Goal: Task Accomplishment & Management: Manage account settings

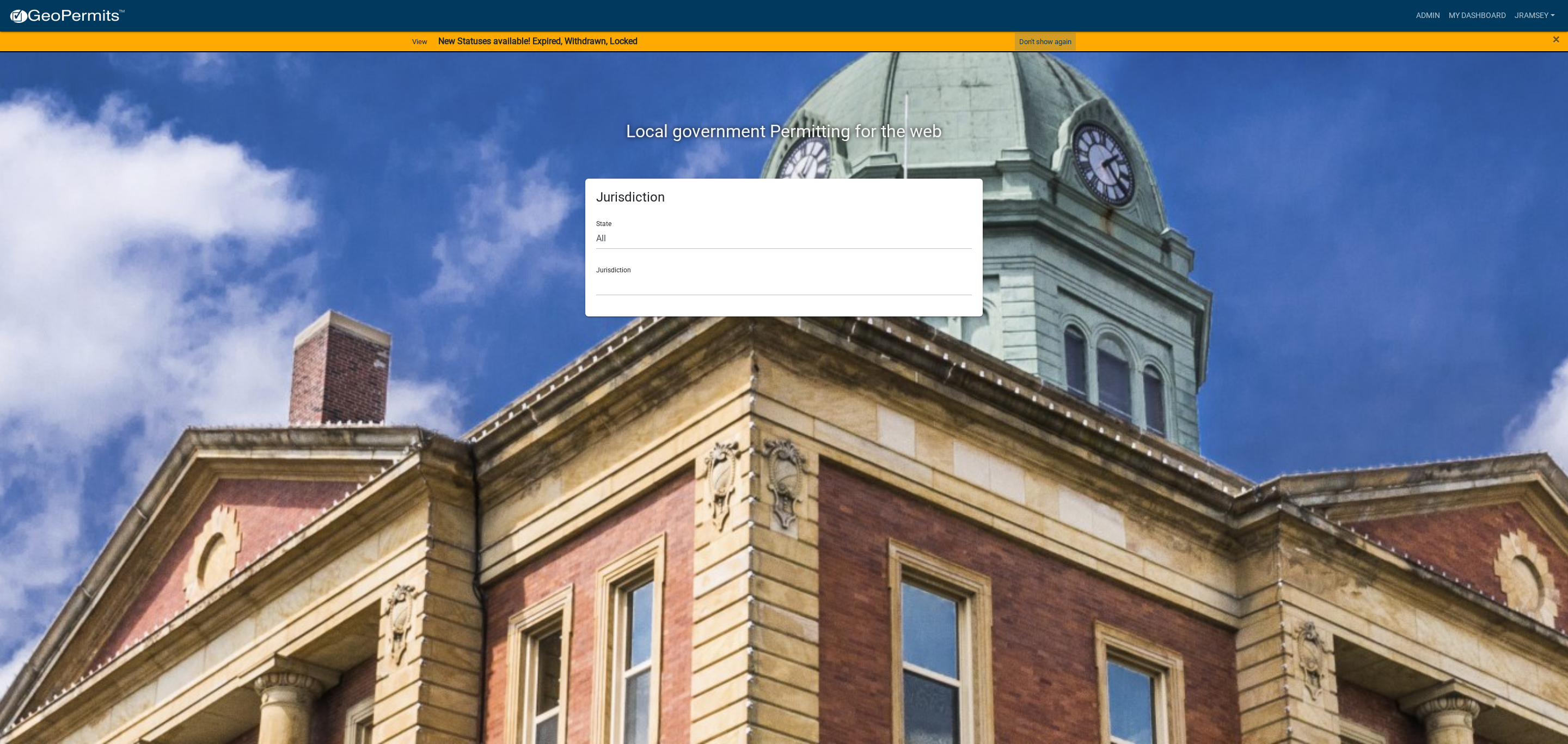
click at [1047, 45] on button "Don't show again" at bounding box center [1045, 42] width 61 height 18
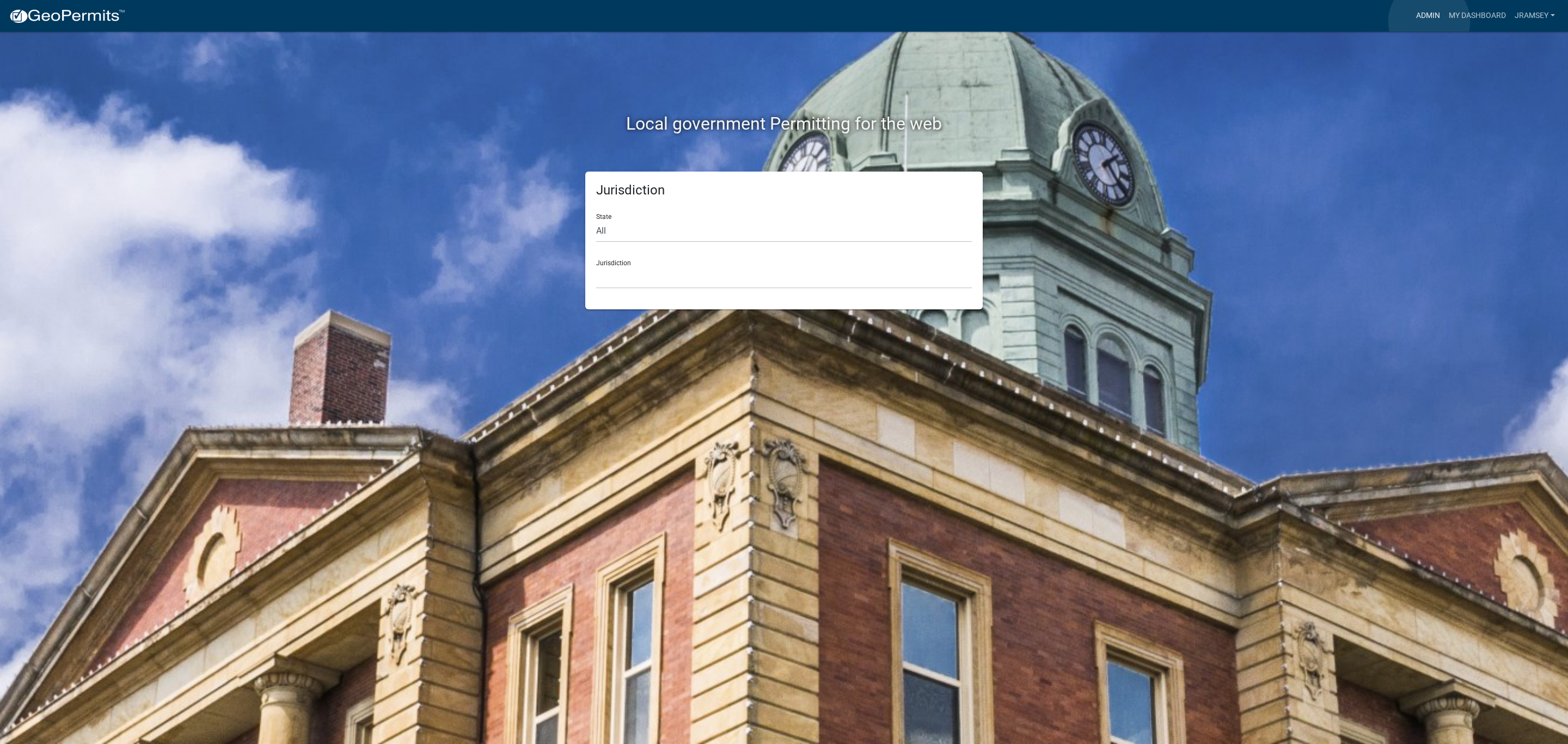
click at [1429, 21] on link "Admin" at bounding box center [1428, 16] width 33 height 20
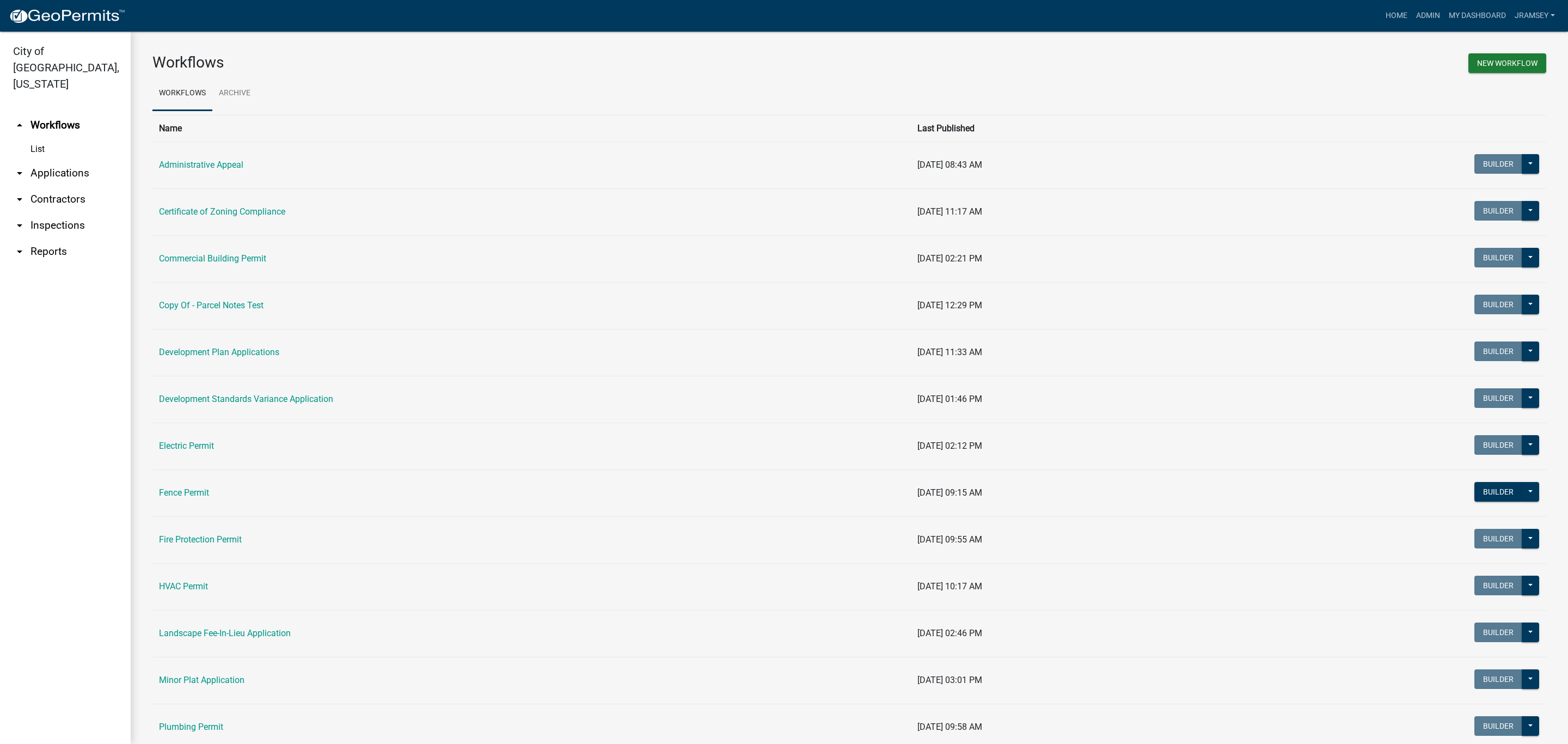
click at [43, 212] on link "arrow_drop_down Inspections" at bounding box center [65, 225] width 130 height 26
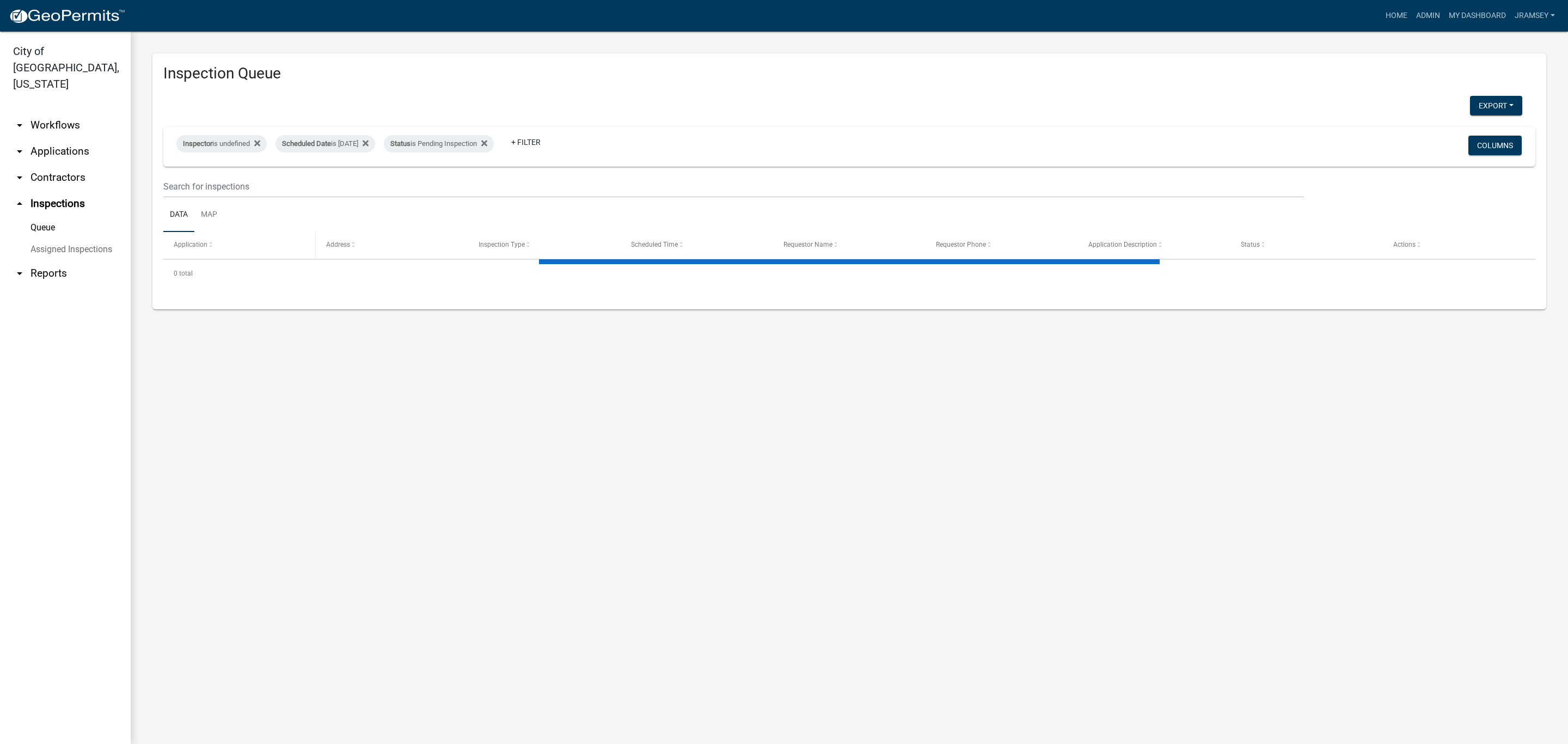
select select "2: 50"
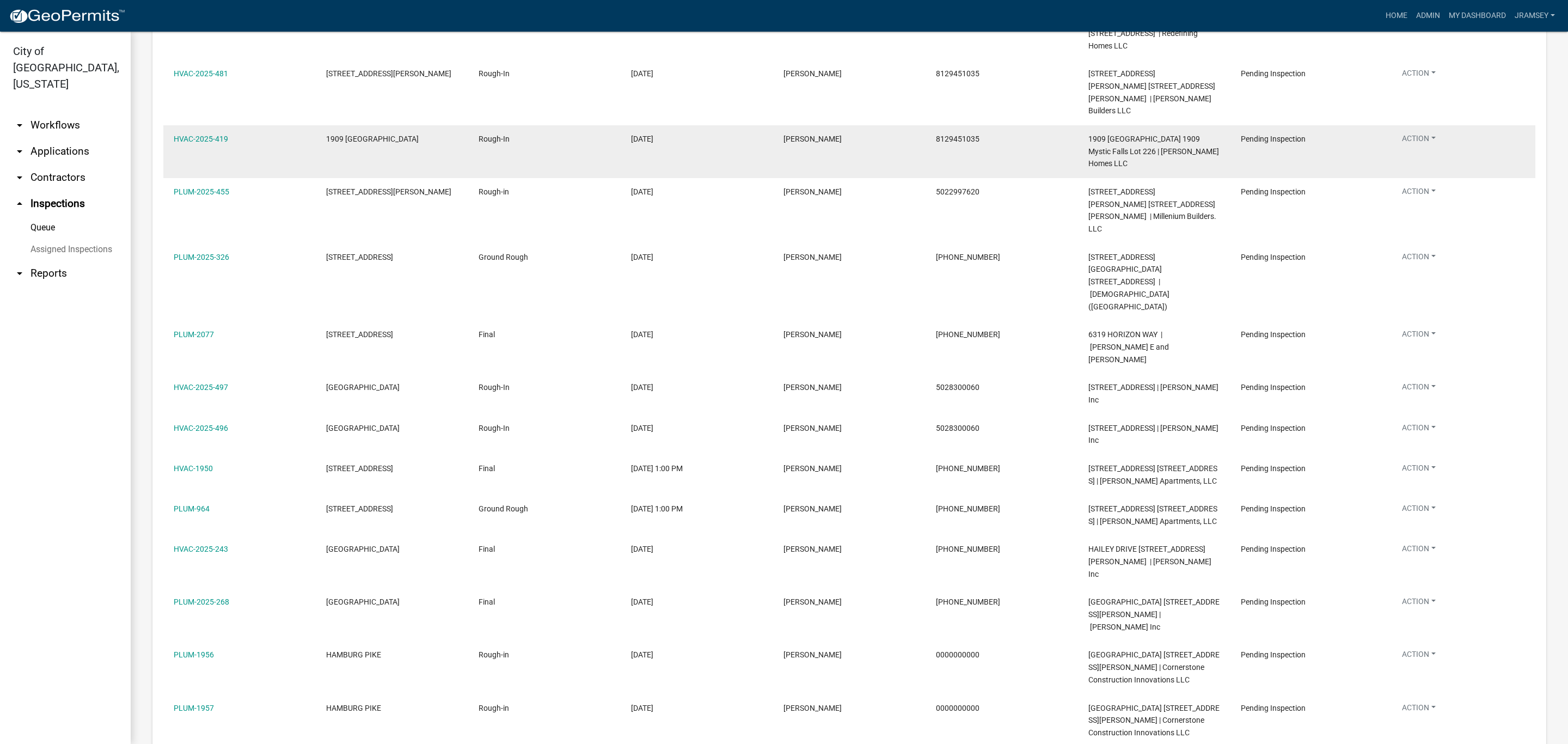
scroll to position [183, 0]
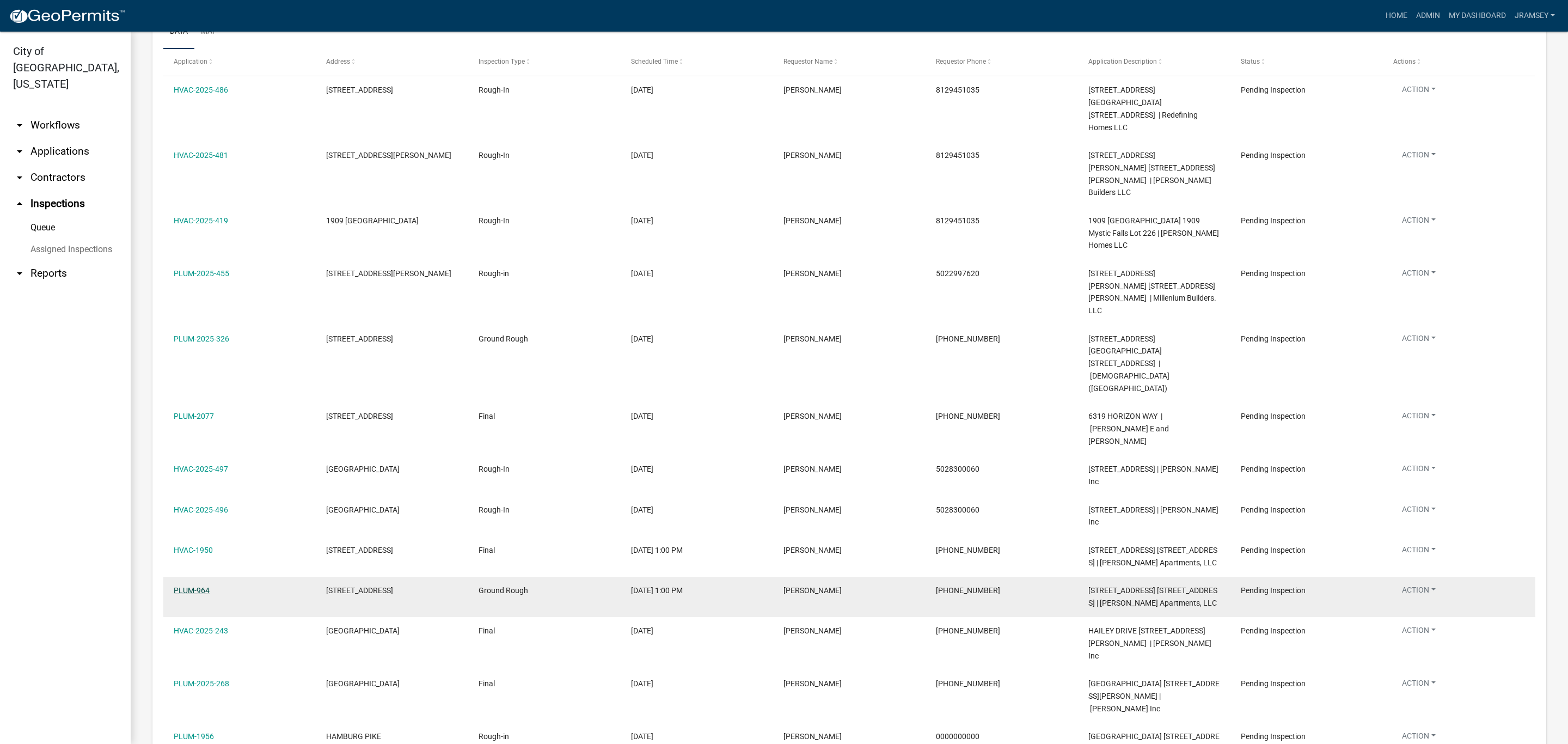
click at [177, 586] on link "PLUM-964" at bounding box center [192, 591] width 36 height 9
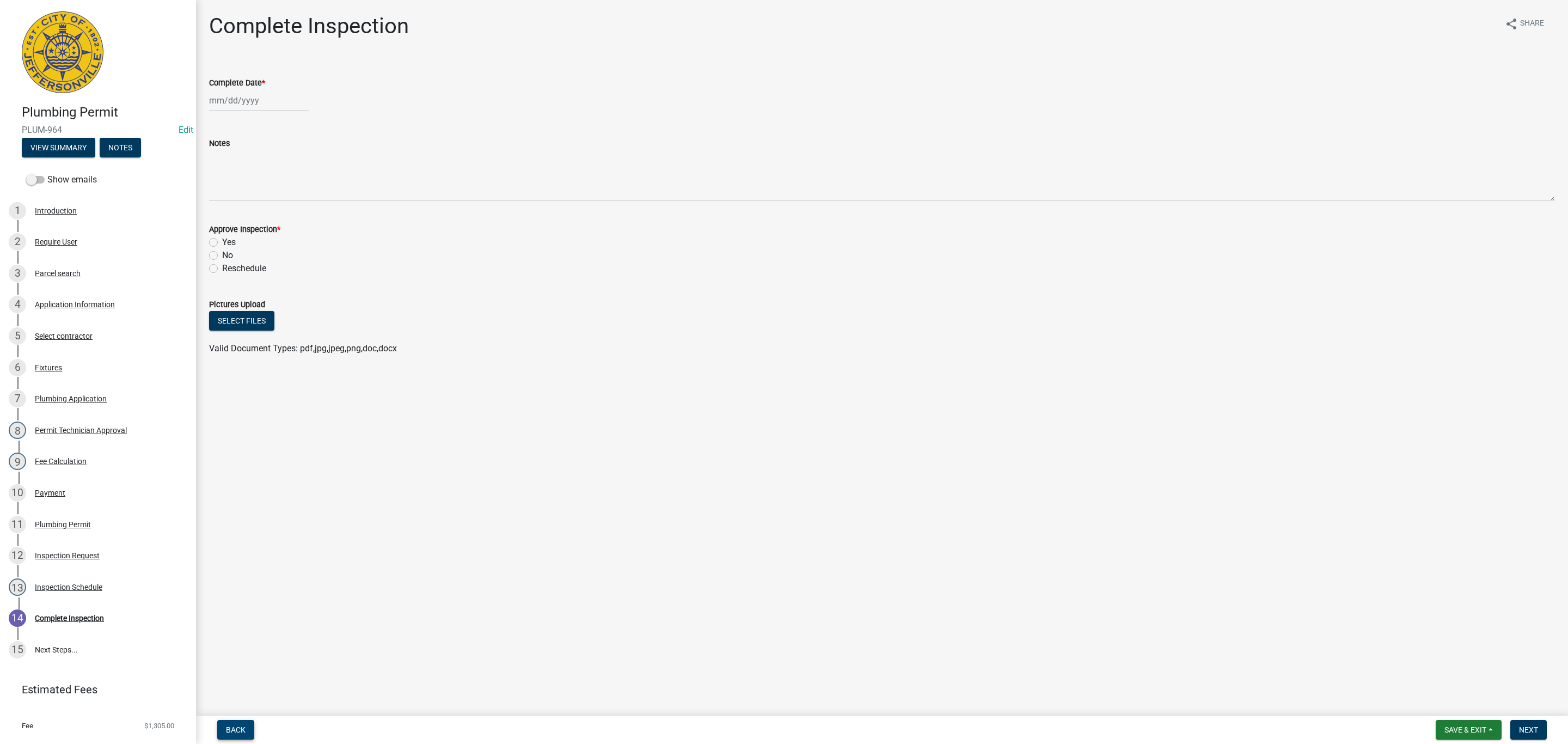
click at [243, 722] on button "Back" at bounding box center [236, 730] width 37 height 20
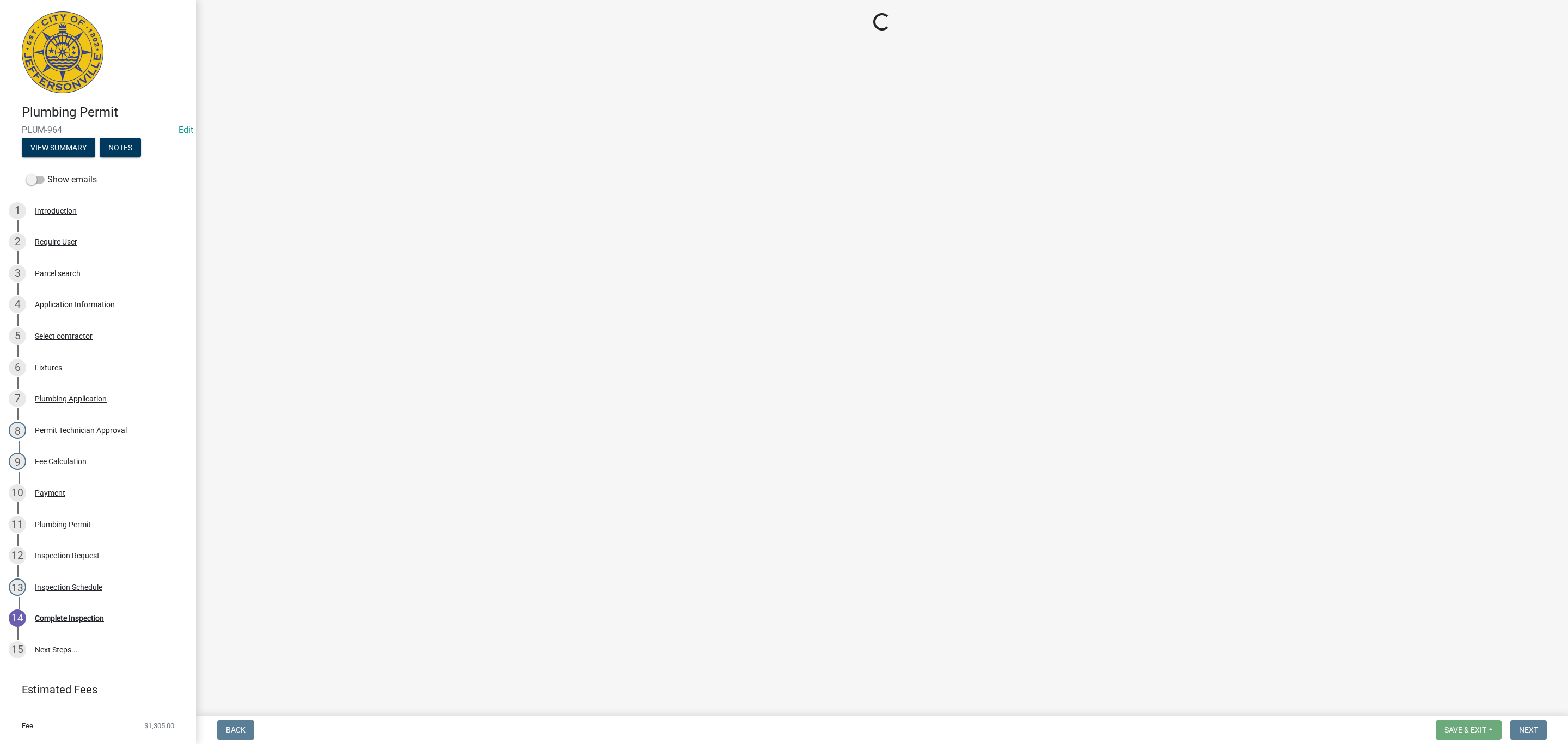
select select "13c97fbc-c819-4cee-844a-0db3d3c4db95"
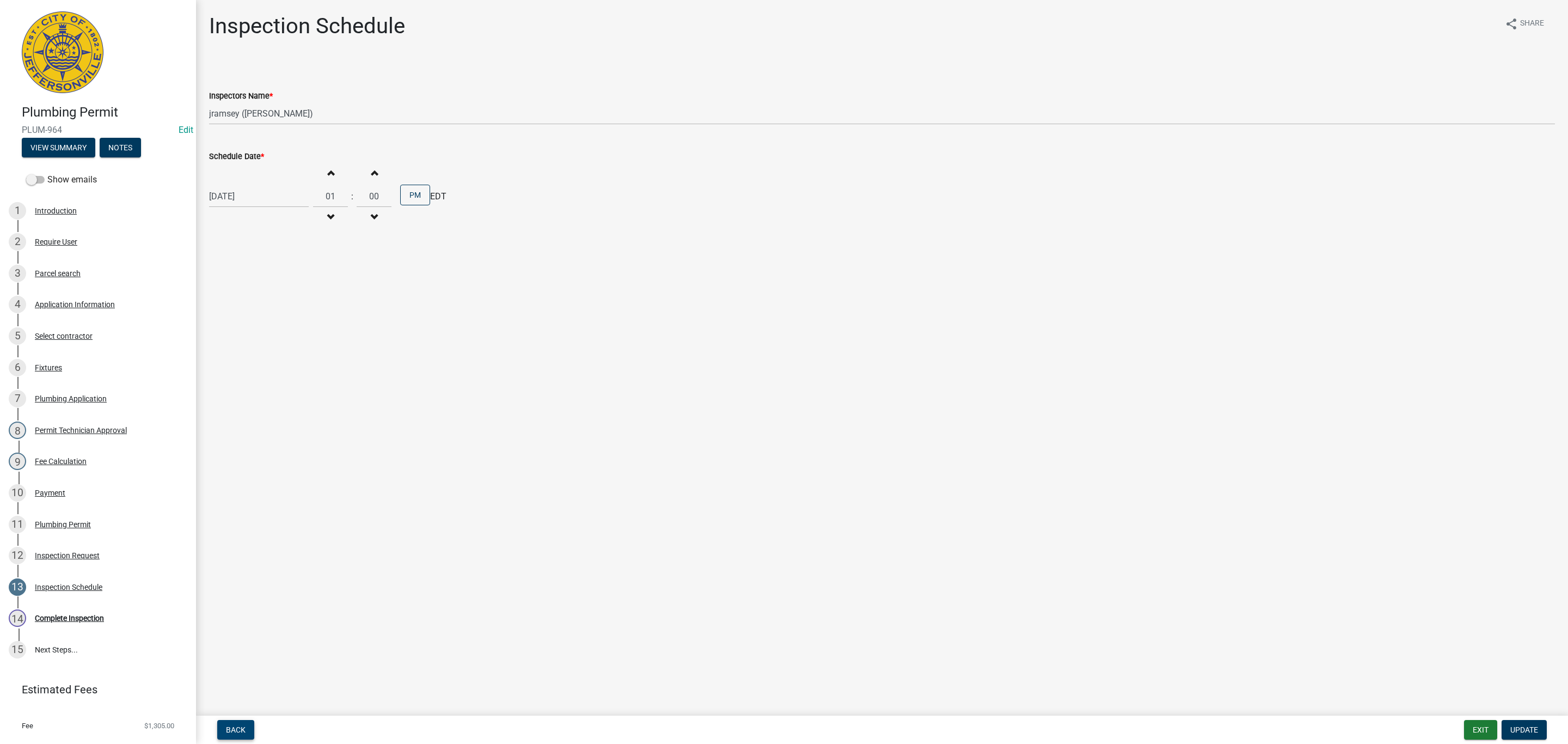
click at [241, 731] on span "Back" at bounding box center [236, 730] width 20 height 9
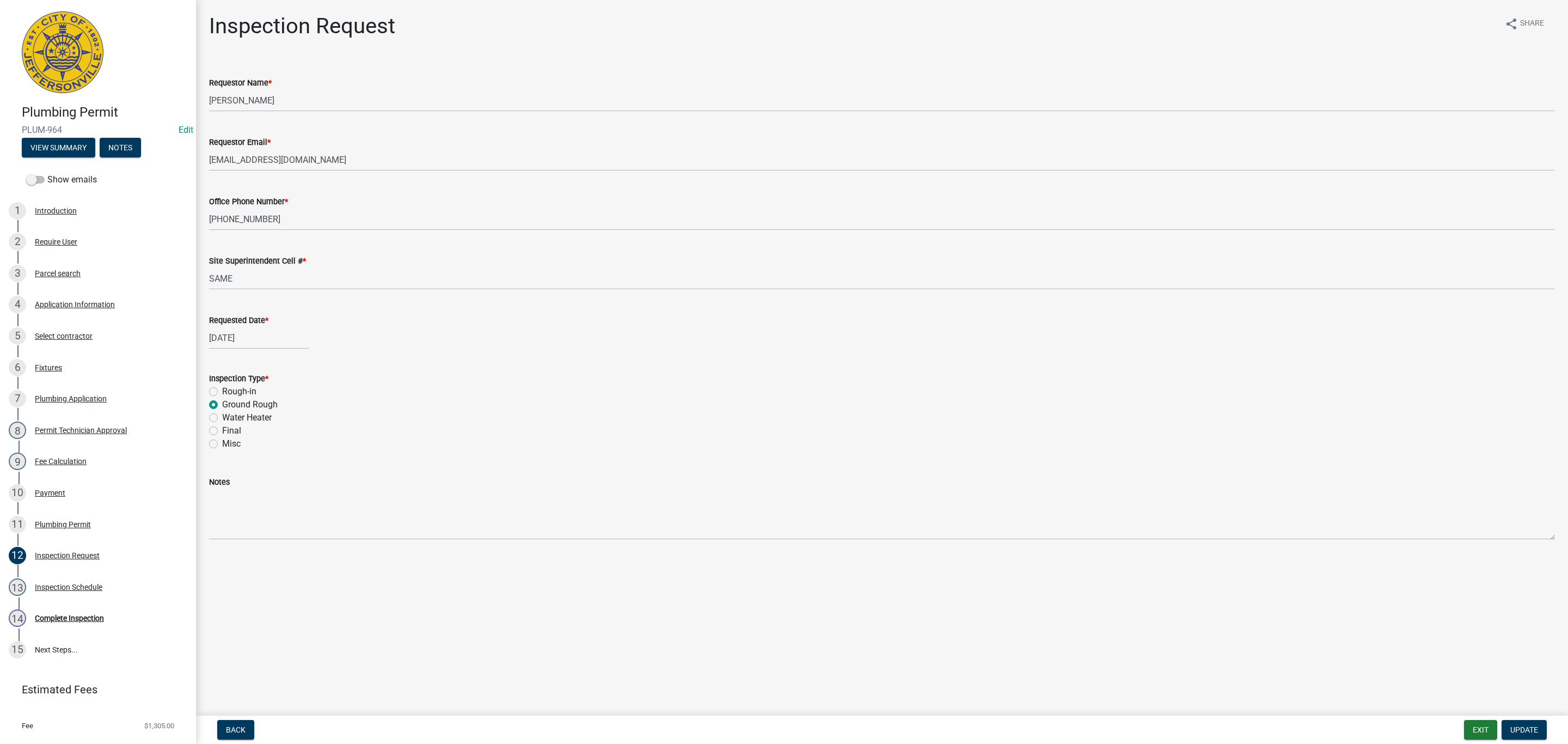
click at [222, 428] on label "Final" at bounding box center [232, 430] width 19 height 13
click at [222, 428] on input "Final" at bounding box center [225, 427] width 7 height 7
radio input "true"
click at [1527, 728] on span "Update" at bounding box center [1524, 730] width 28 height 9
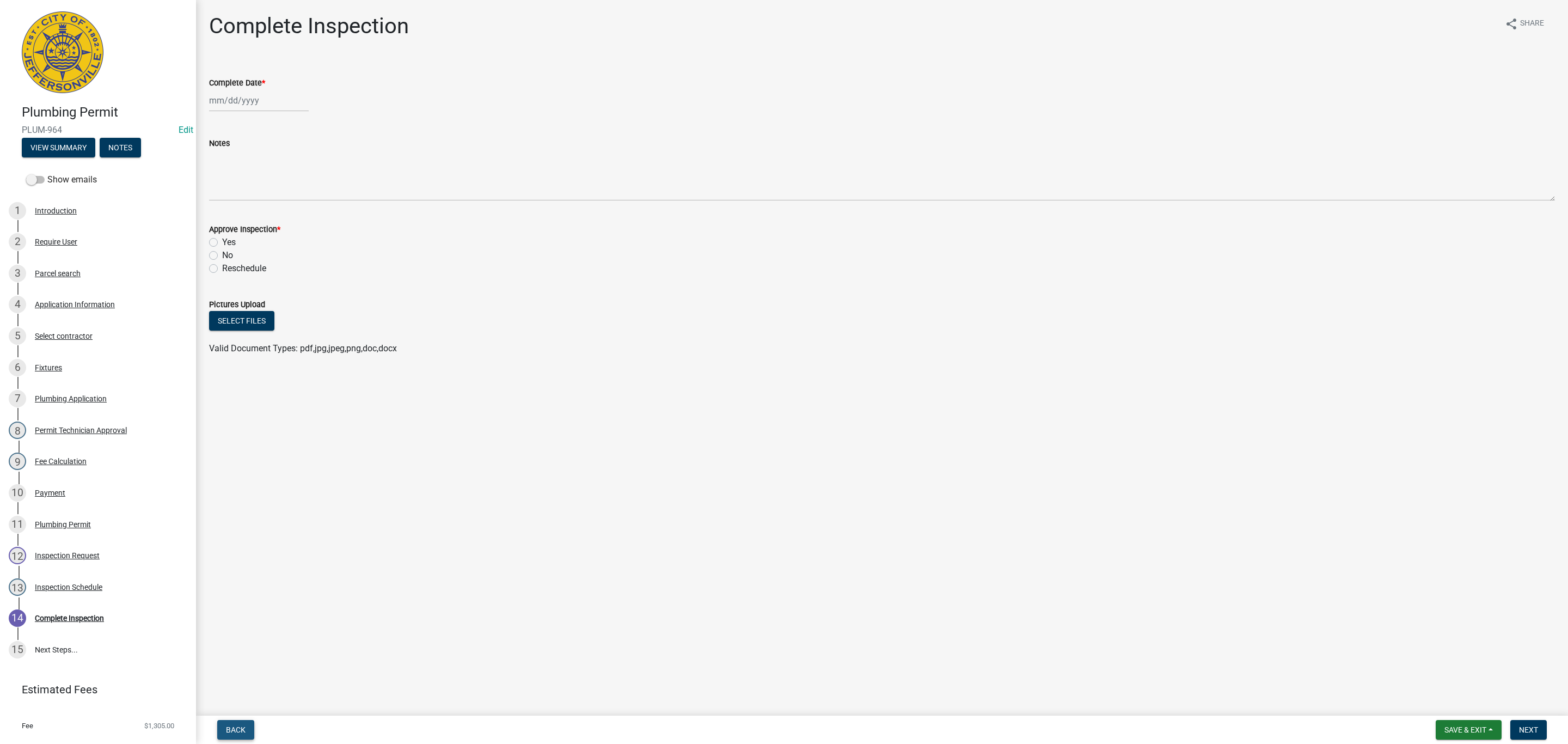
click at [229, 728] on span "Back" at bounding box center [236, 730] width 20 height 9
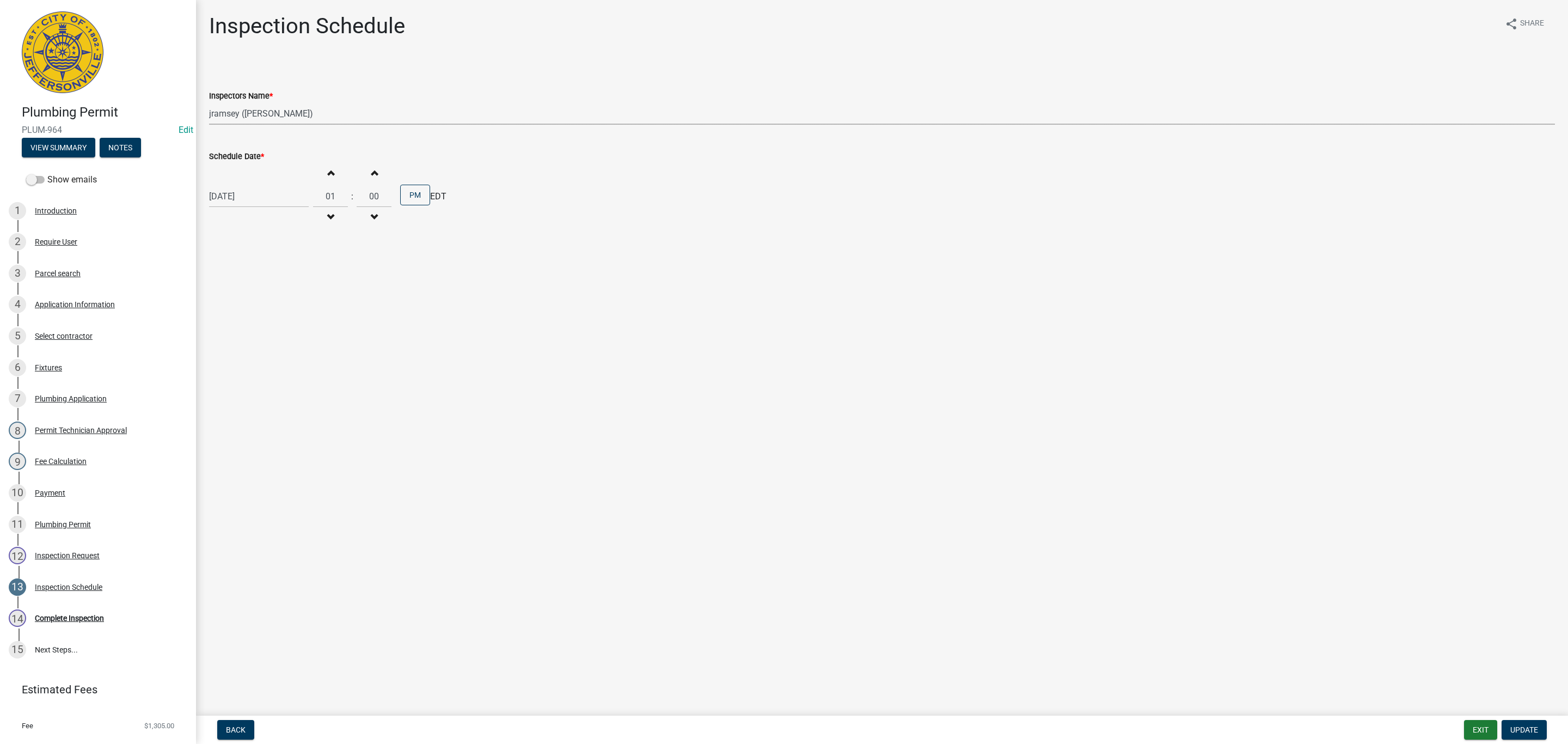
click at [263, 118] on select "Select Item... [PERSON_NAME] ([PERSON_NAME]) [PERSON_NAME] ([PERSON_NAME]) mkru…" at bounding box center [882, 114] width 1346 height 22
select select "fdb3bcc6-ce93-4663-8a18-5c08884dd177"
click at [209, 102] on select "Select Item... [PERSON_NAME] ([PERSON_NAME]) [PERSON_NAME] ([PERSON_NAME]) mkru…" at bounding box center [882, 114] width 1346 height 22
click at [1514, 730] on span "Update" at bounding box center [1524, 730] width 28 height 9
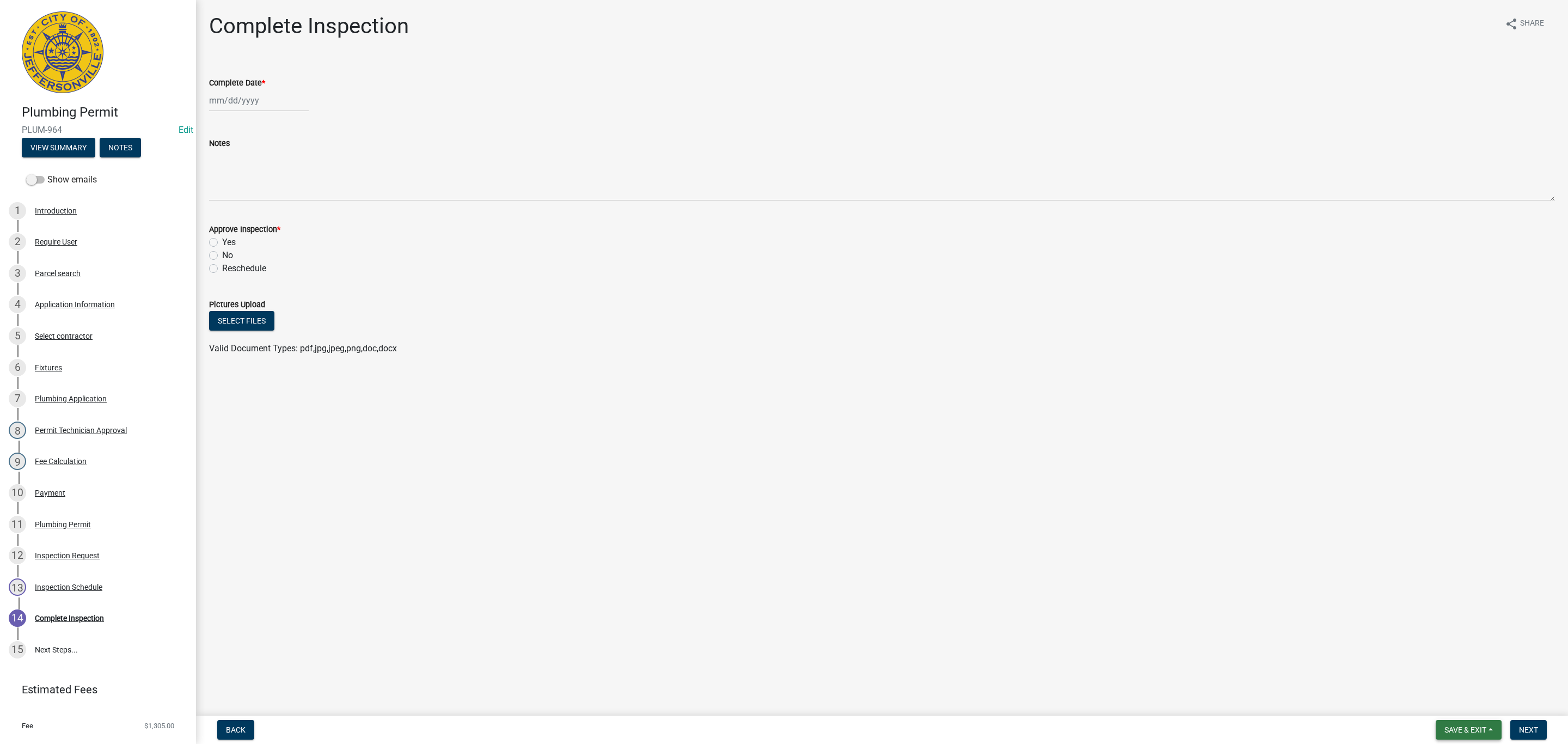
click at [1452, 728] on span "Save & Exit" at bounding box center [1466, 730] width 42 height 9
click at [1440, 710] on button "Save & Exit" at bounding box center [1458, 702] width 87 height 26
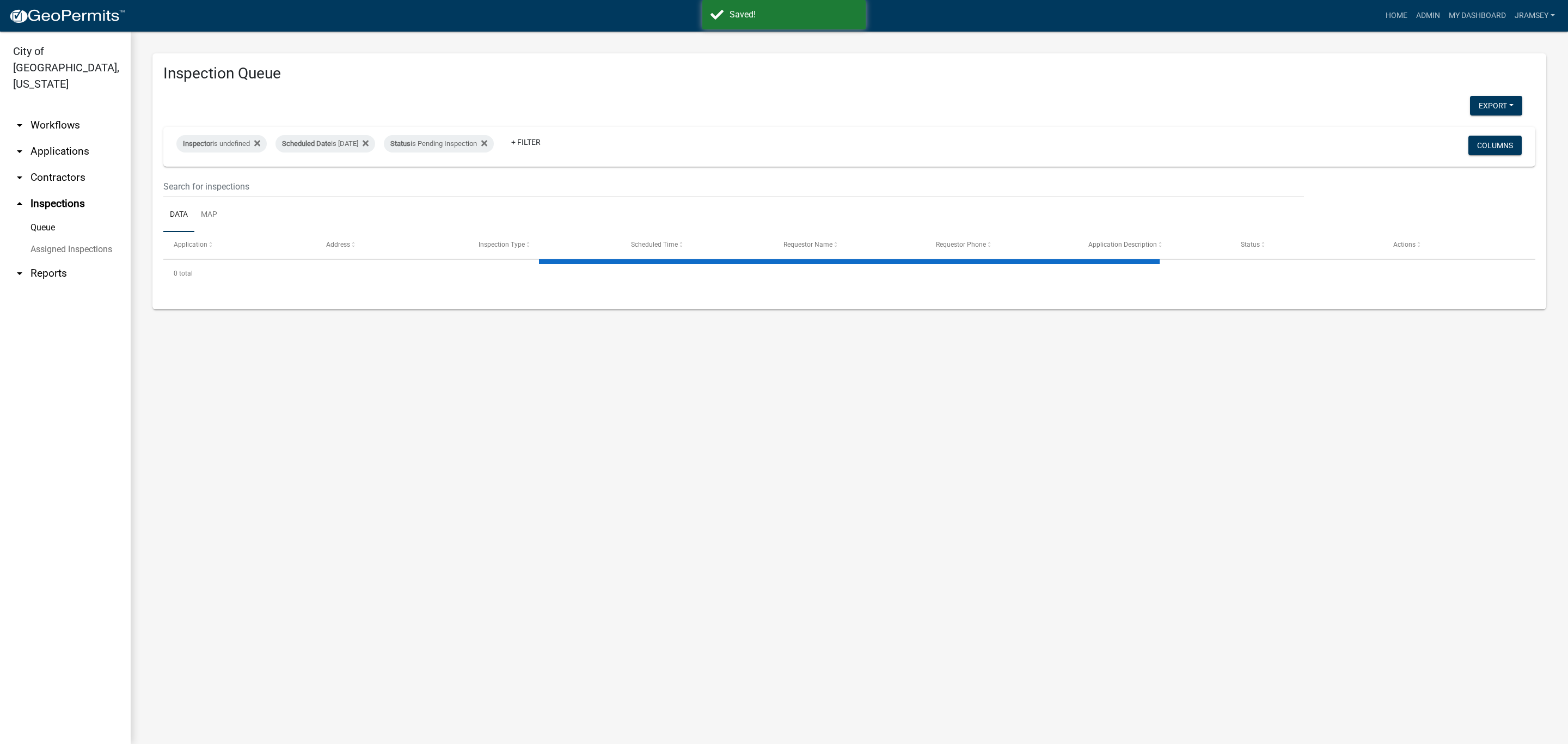
select select "2: 50"
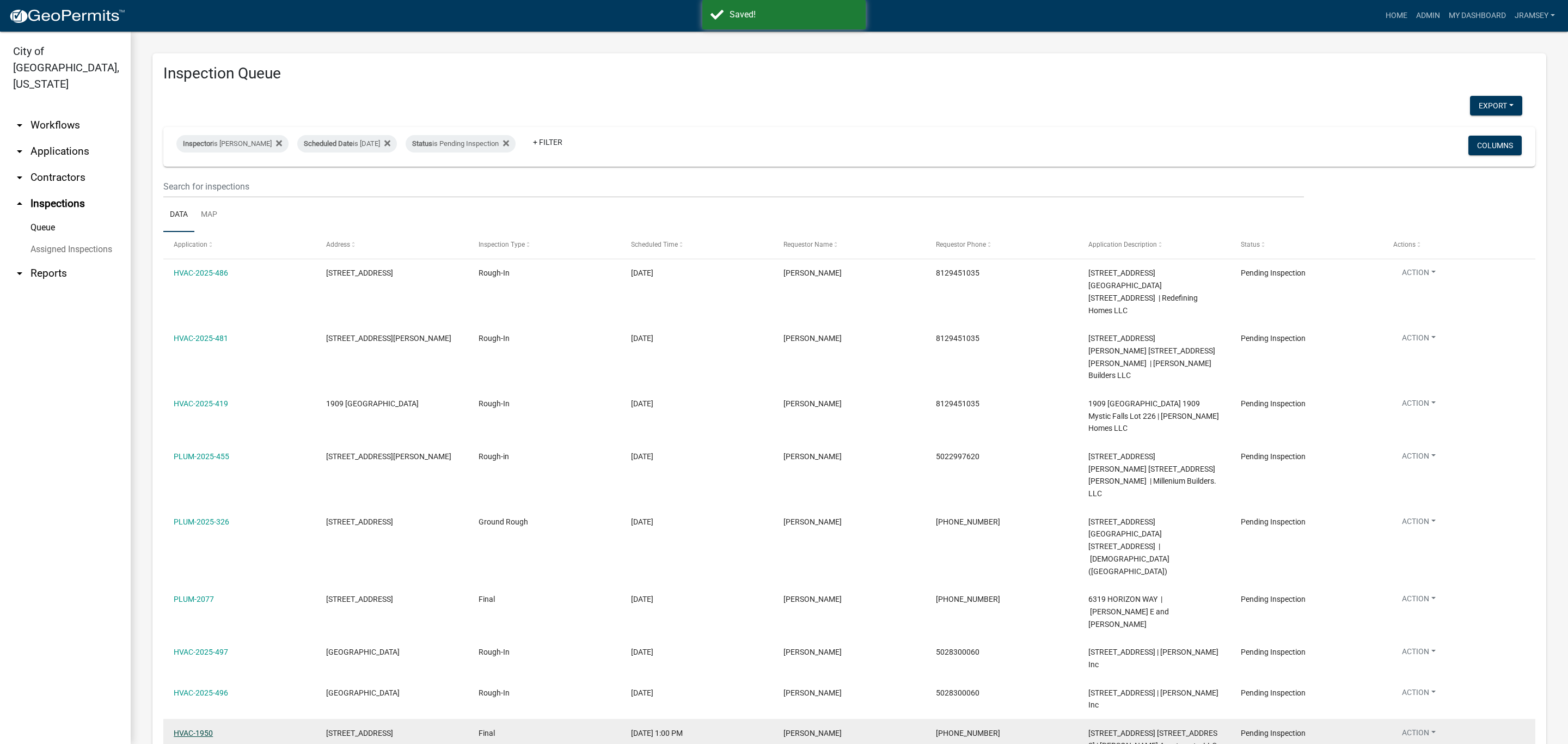
click at [202, 728] on link "HVAC-1950" at bounding box center [193, 733] width 39 height 9
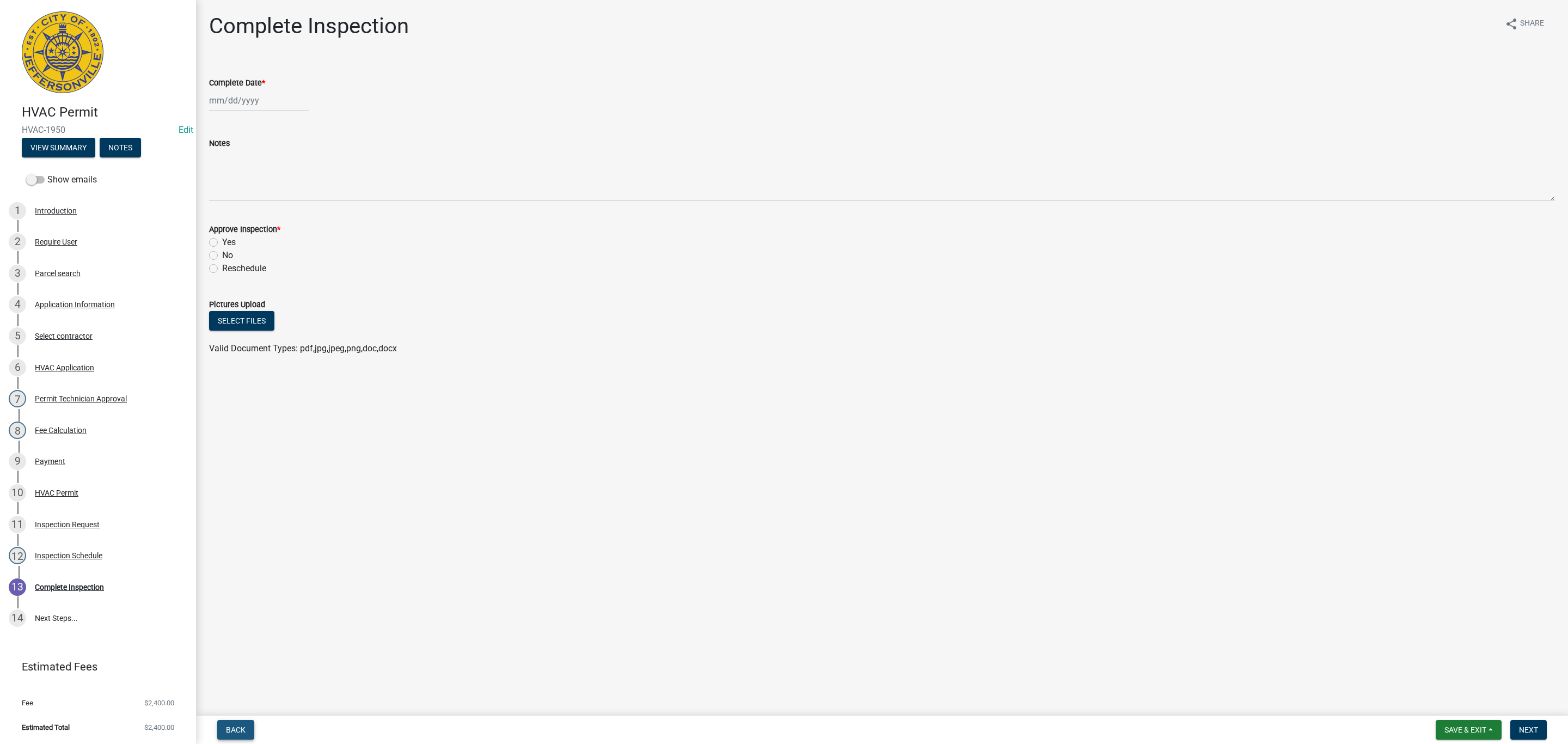
click at [244, 725] on span "Back" at bounding box center [236, 730] width 20 height 9
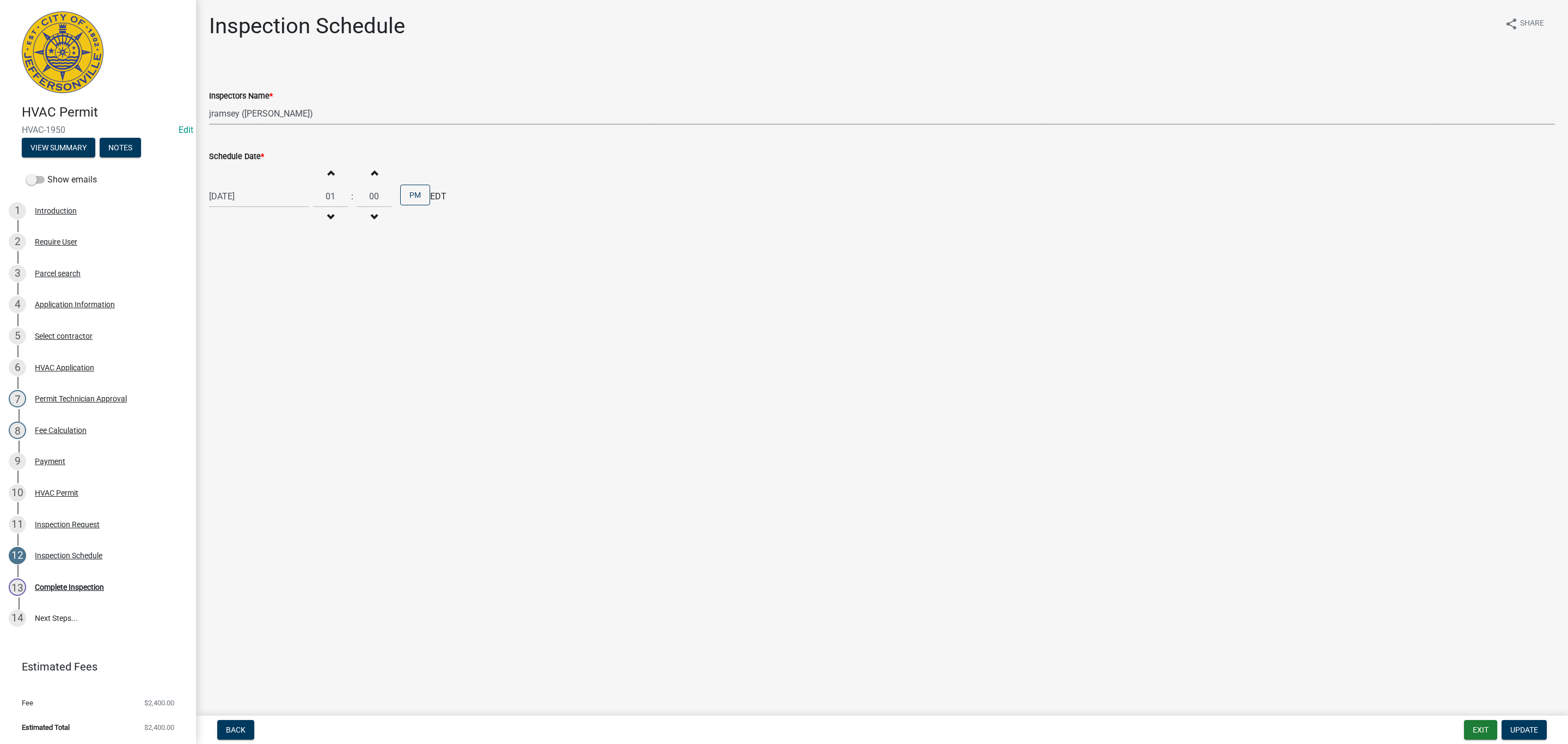
click at [252, 117] on select "Select Item... [PERSON_NAME] ([PERSON_NAME]) [PERSON_NAME] ([PERSON_NAME]) mkru…" at bounding box center [882, 114] width 1346 height 22
select select "fdb3bcc6-ce93-4663-8a18-5c08884dd177"
click at [209, 102] on select "Select Item... [PERSON_NAME] ([PERSON_NAME]) [PERSON_NAME] ([PERSON_NAME]) mkru…" at bounding box center [882, 114] width 1346 height 22
click at [1530, 742] on nav "Back Exit Update" at bounding box center [882, 730] width 1372 height 29
click at [1527, 729] on span "Update" at bounding box center [1524, 730] width 28 height 9
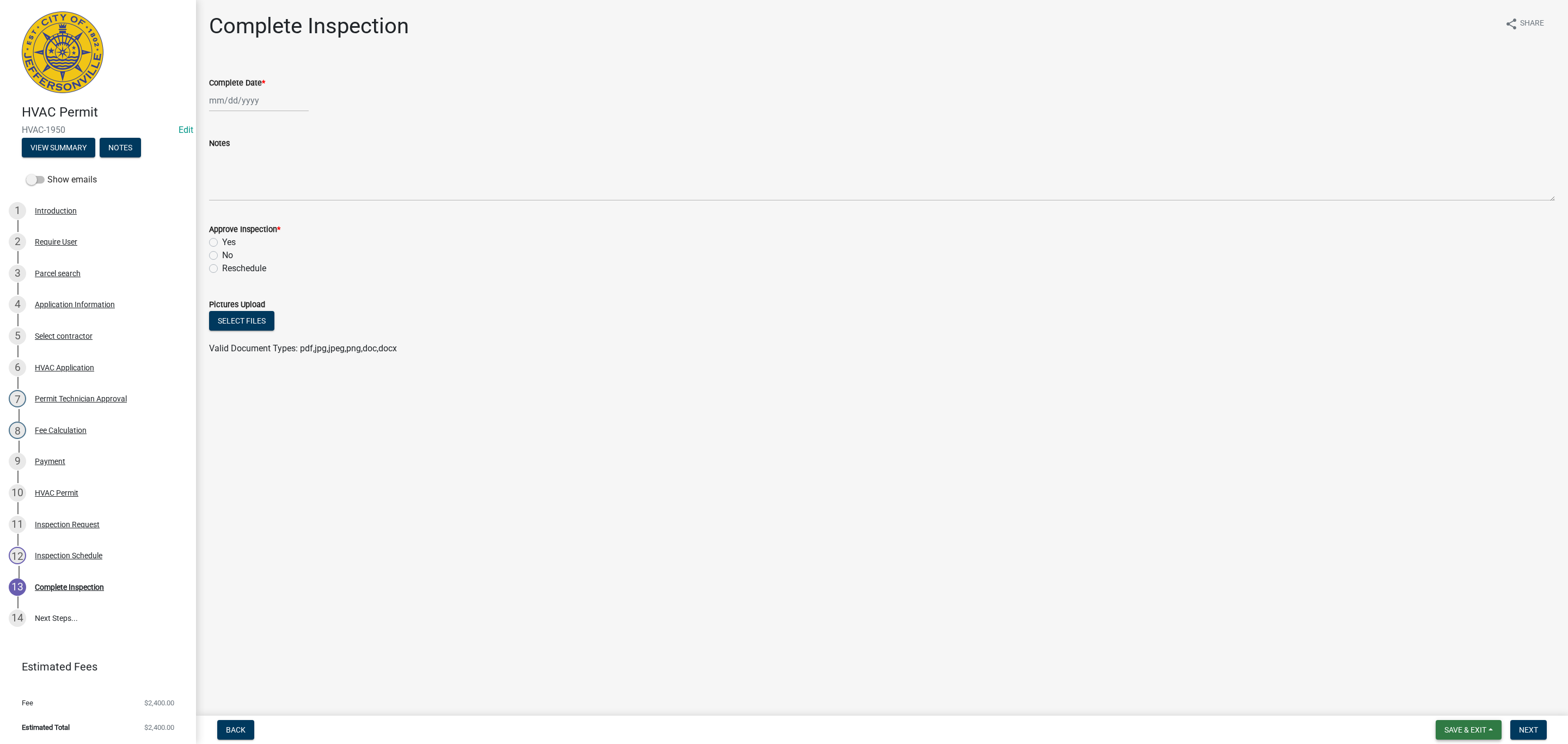
click at [1462, 725] on span "Save & Exit" at bounding box center [1466, 730] width 42 height 9
click at [1459, 705] on button "Save & Exit" at bounding box center [1458, 702] width 87 height 26
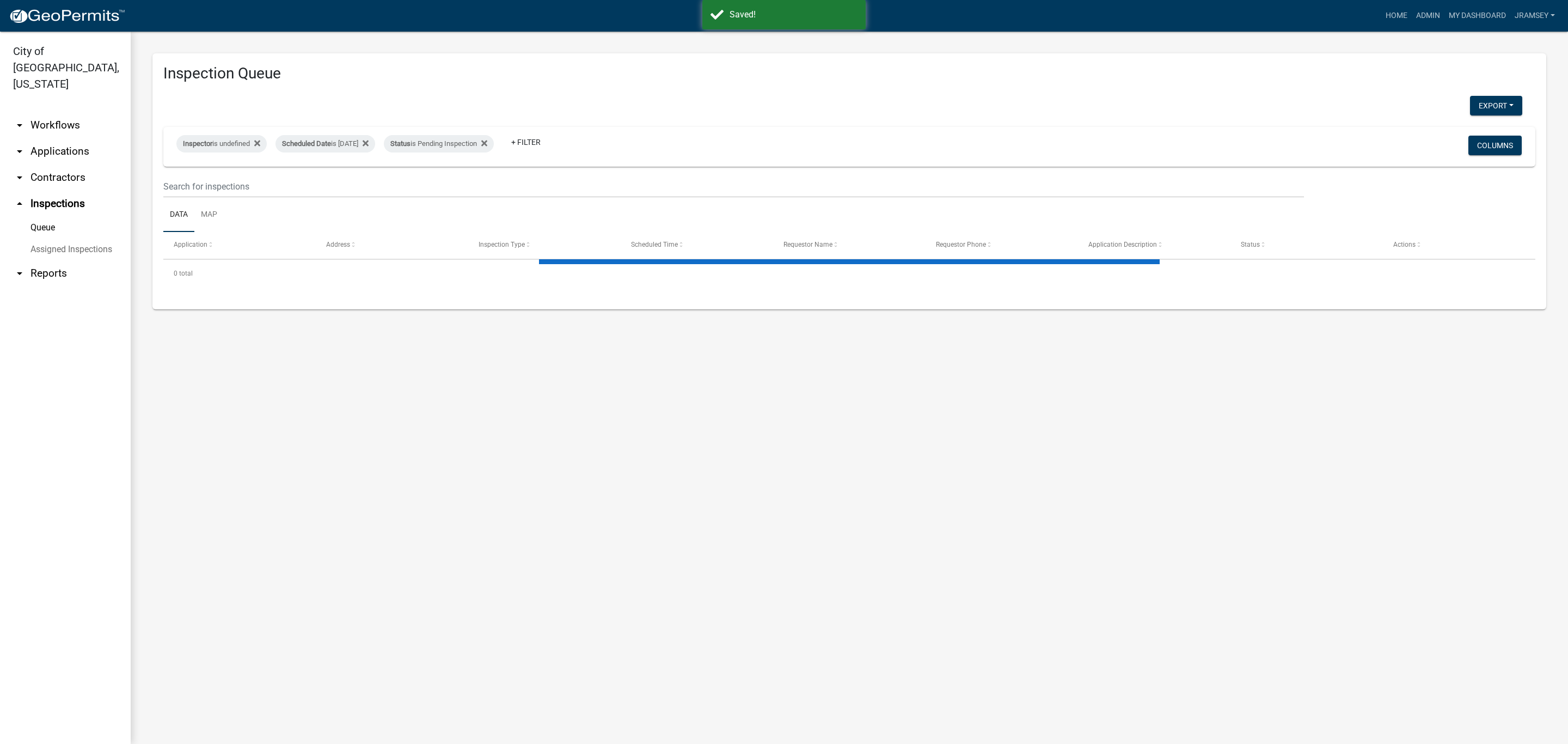
select select "2: 50"
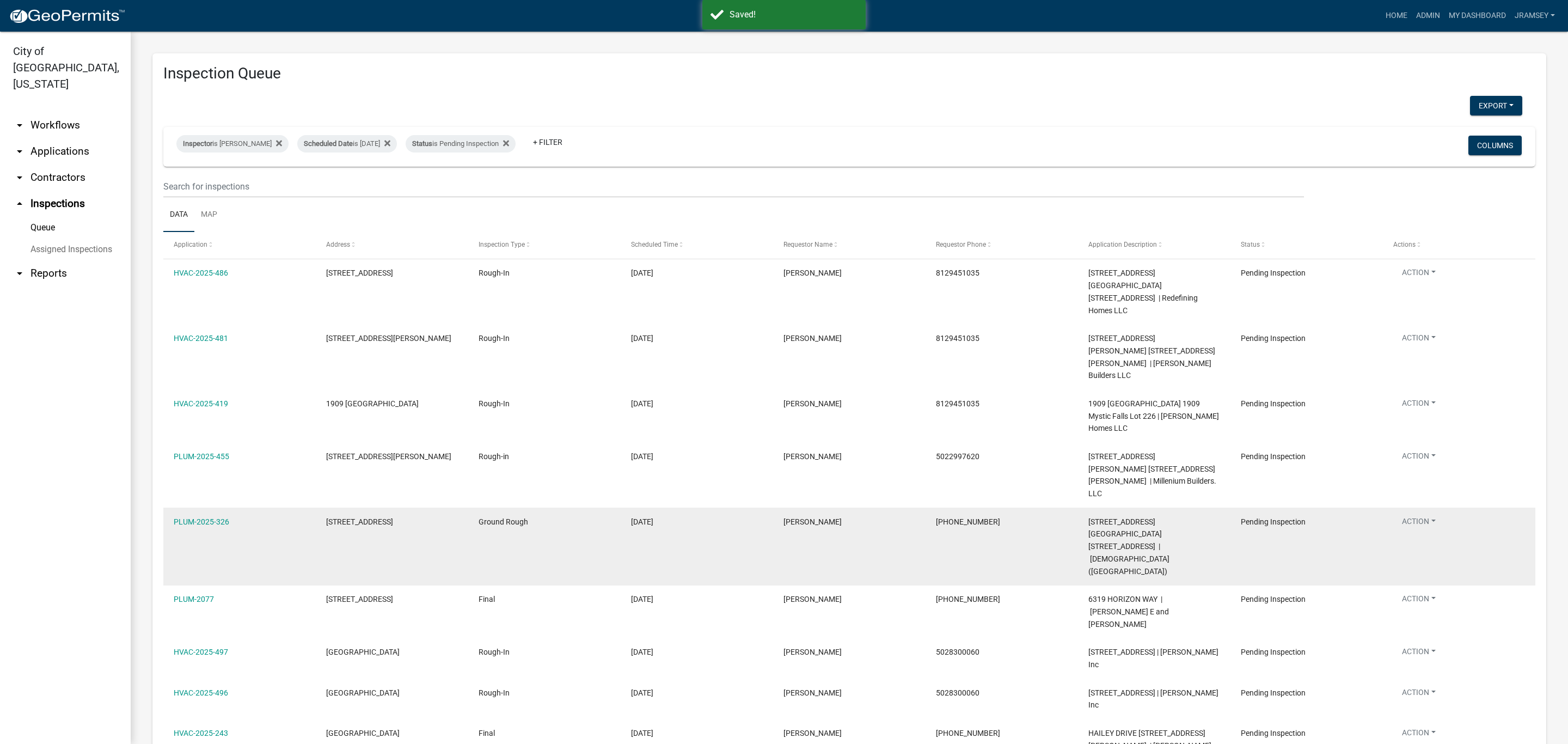
scroll to position [82, 0]
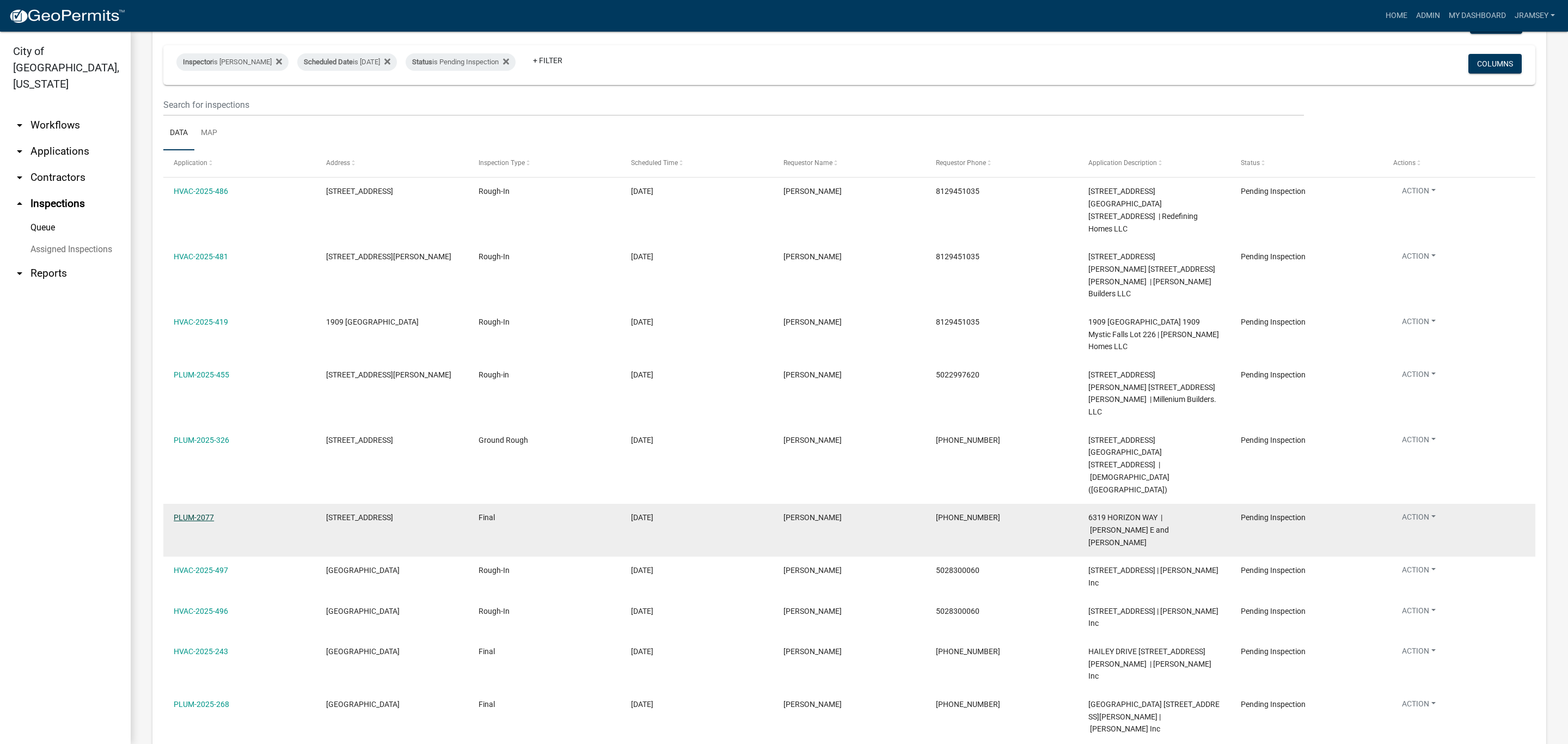
click at [195, 513] on link "PLUM-2077" at bounding box center [194, 517] width 40 height 9
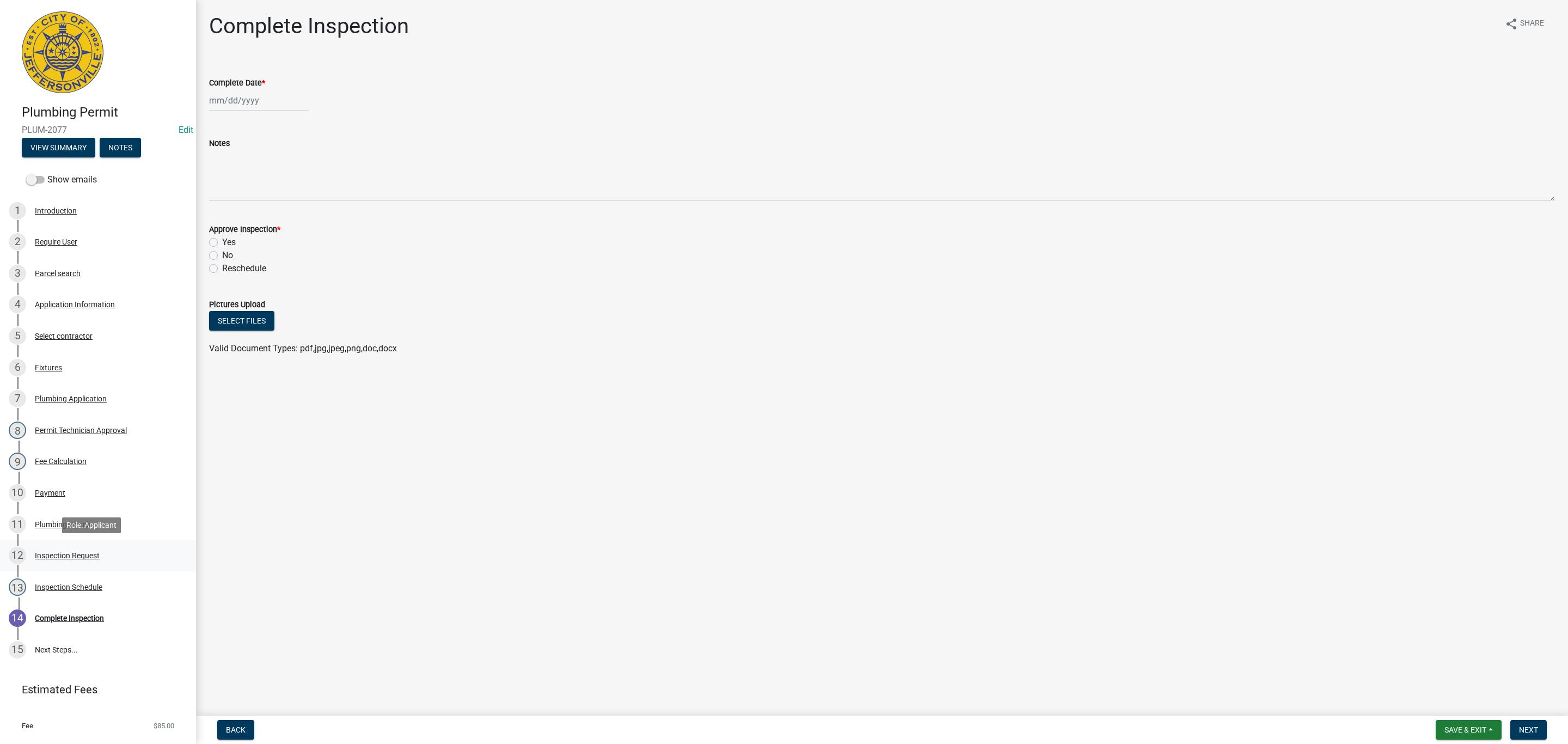
click at [72, 551] on div "Inspection Request" at bounding box center [67, 555] width 65 height 7
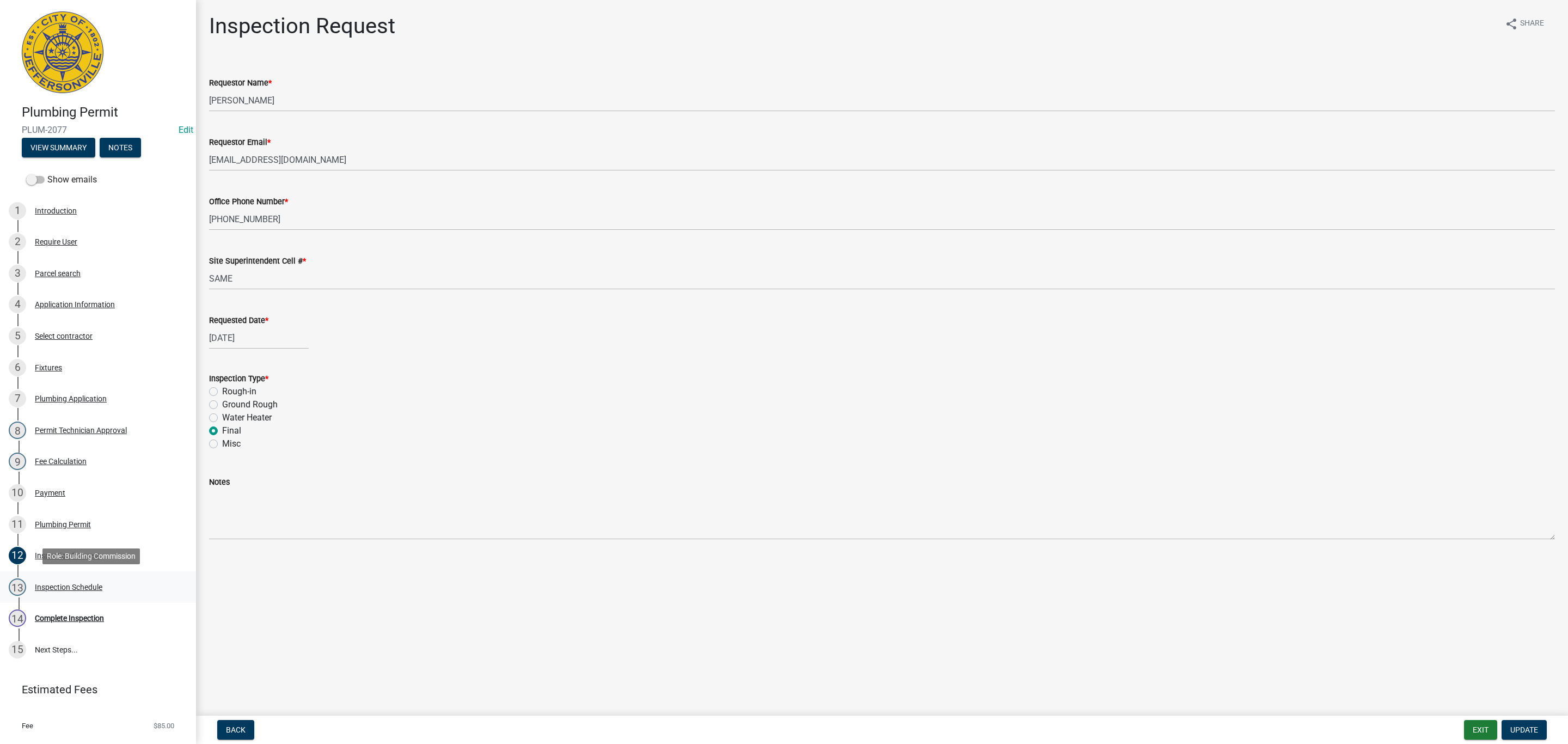
click at [73, 591] on div "Inspection Schedule" at bounding box center [68, 587] width 68 height 7
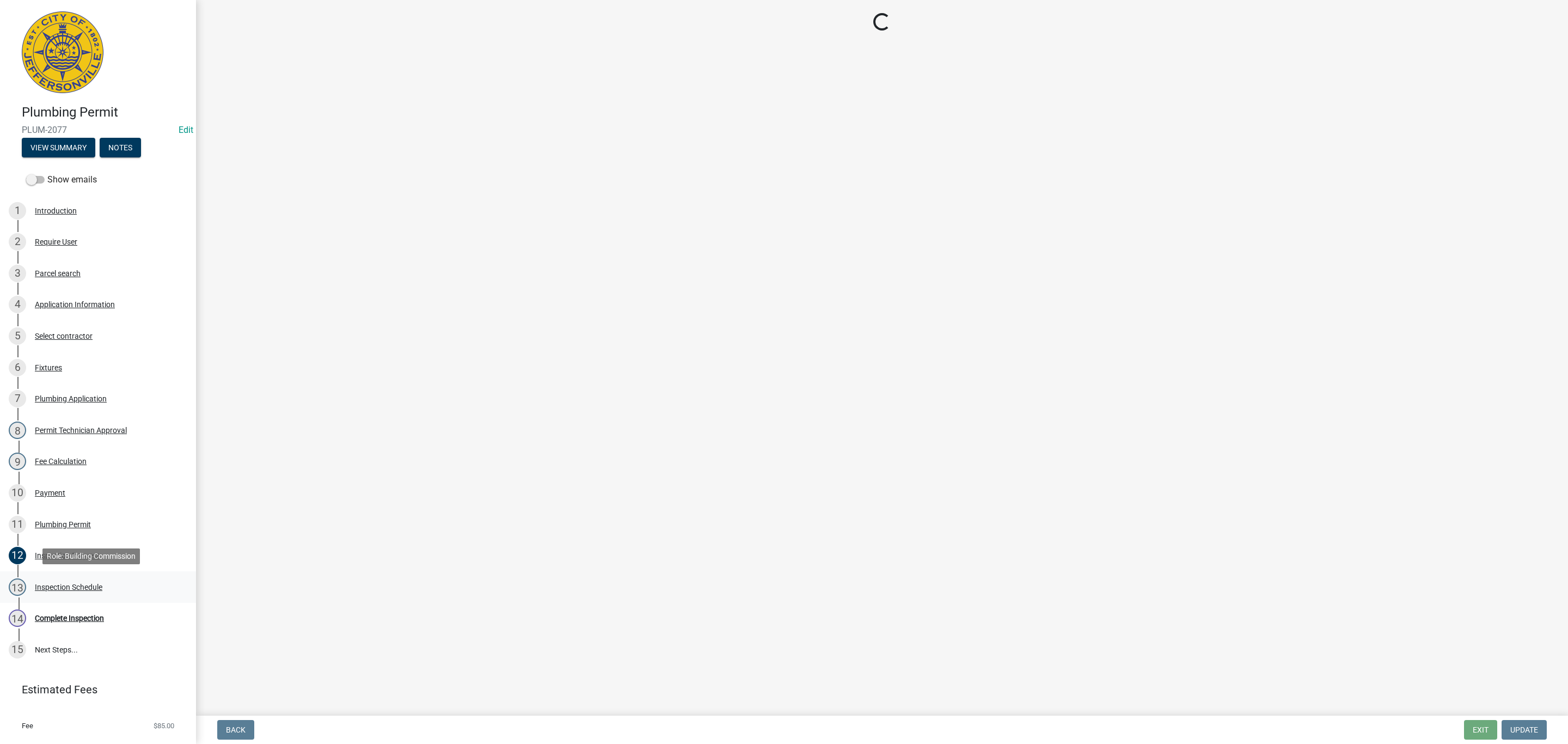
select select "13c97fbc-c819-4cee-844a-0db3d3c4db95"
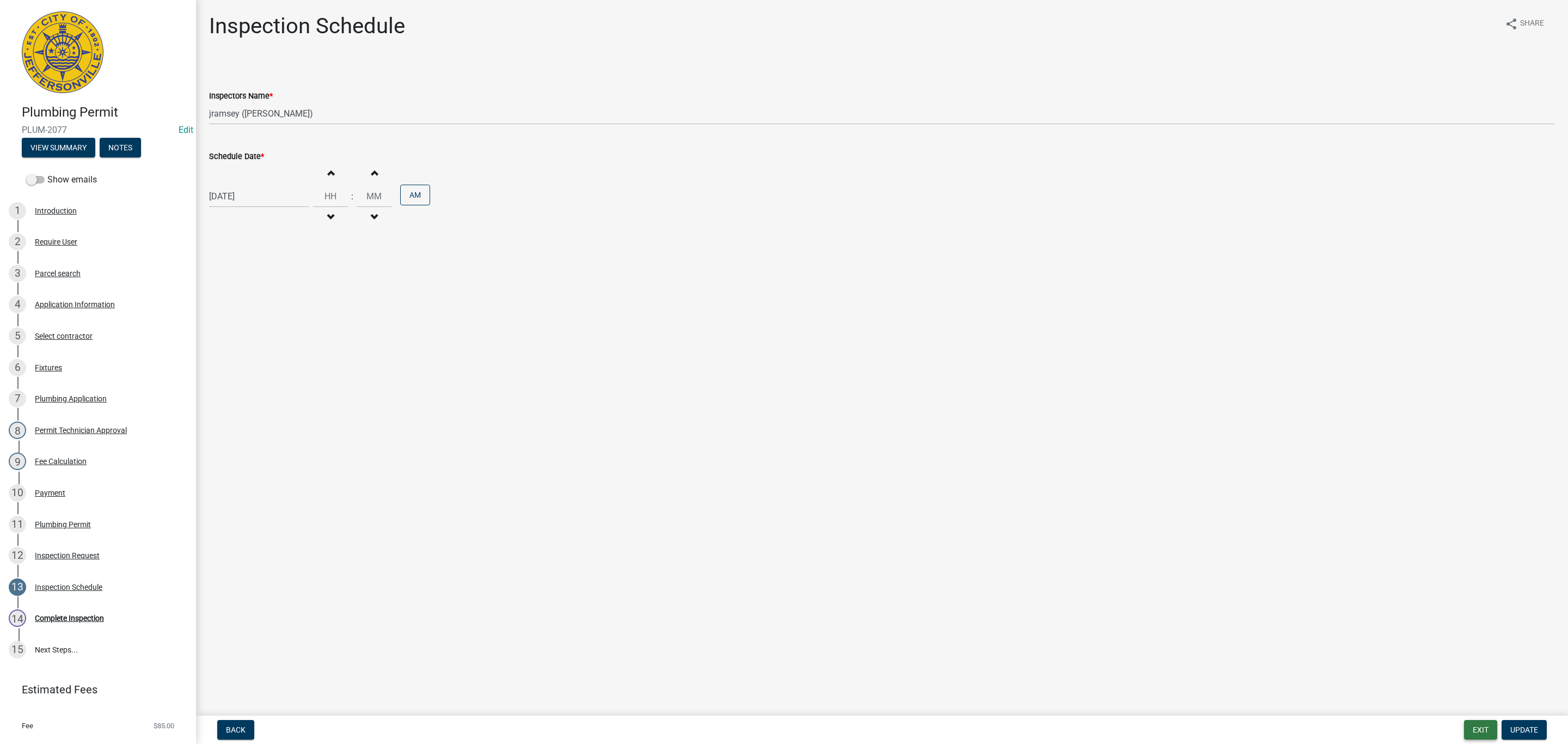
click at [1484, 734] on button "Exit" at bounding box center [1480, 730] width 34 height 20
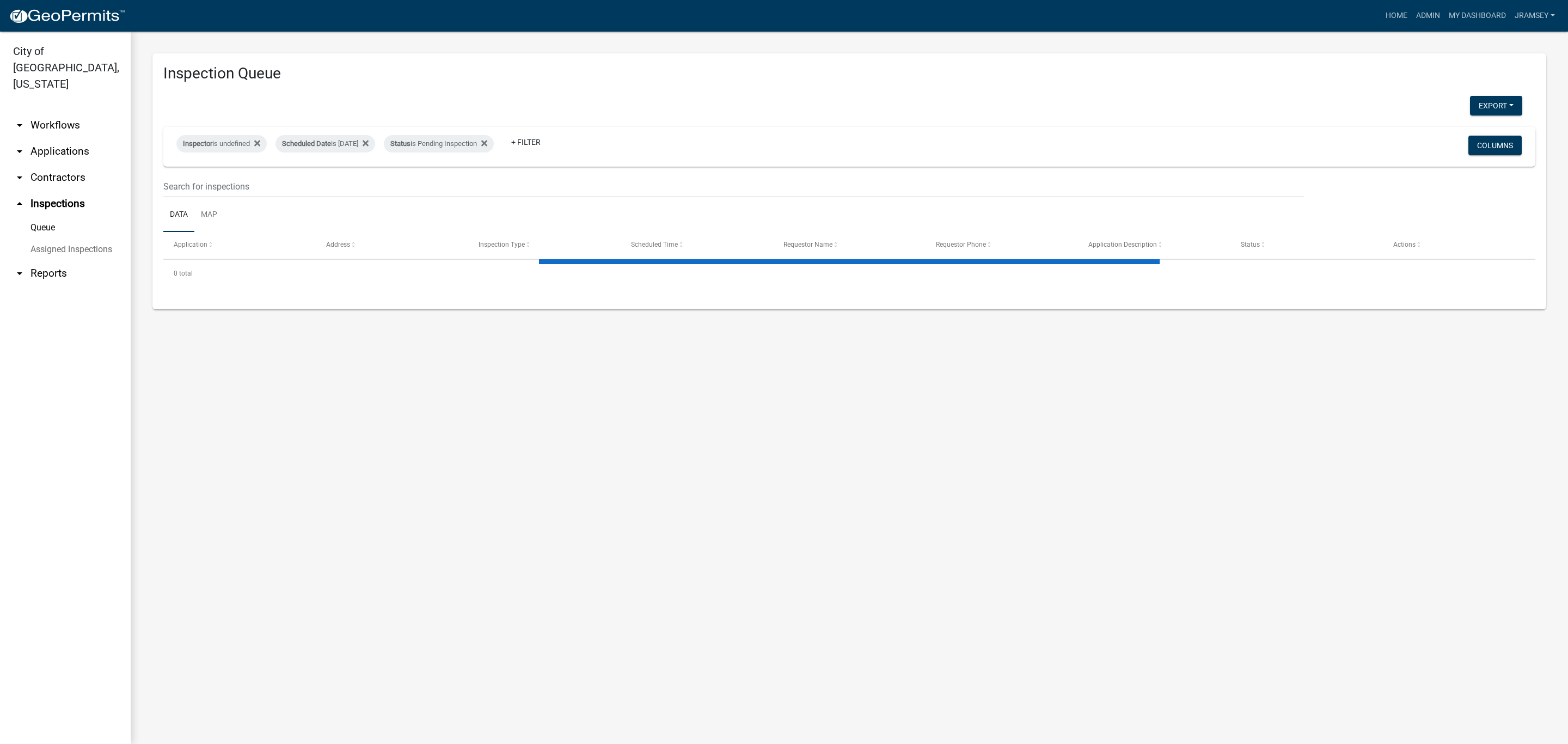
select select "2: 50"
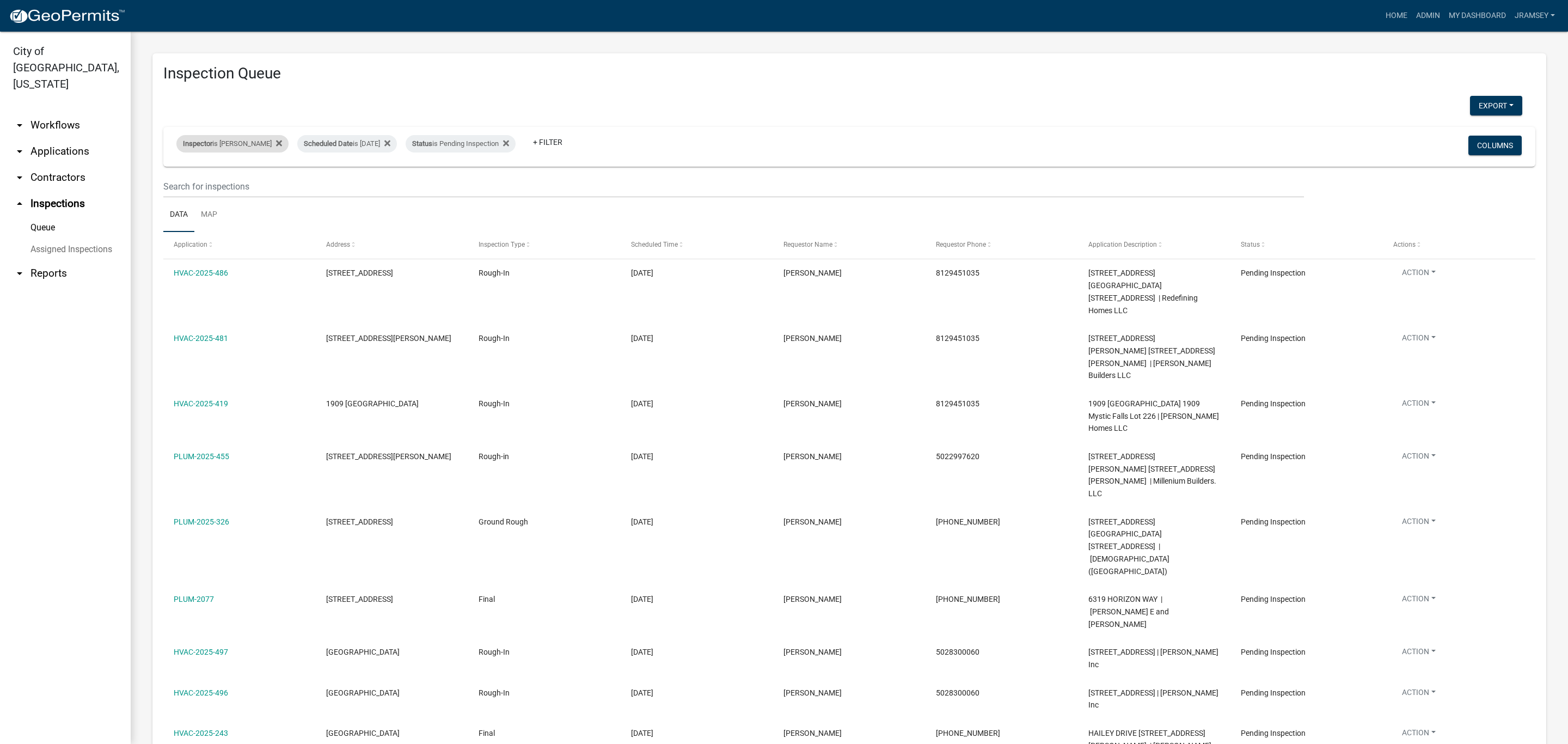
click at [241, 148] on div "Inspector is [PERSON_NAME]" at bounding box center [232, 144] width 112 height 17
click at [214, 192] on select "Select an option None [PERSON_NAME] [PERSON_NAME] [PERSON_NAME] [PERSON_NAME] […" at bounding box center [232, 196] width 109 height 22
select select "36a8b8f0-2ef8-43e9-ae06-718f51af8d36"
click at [178, 184] on select "Select an option None [PERSON_NAME] [PERSON_NAME] [PERSON_NAME] [PERSON_NAME] […" at bounding box center [232, 196] width 109 height 22
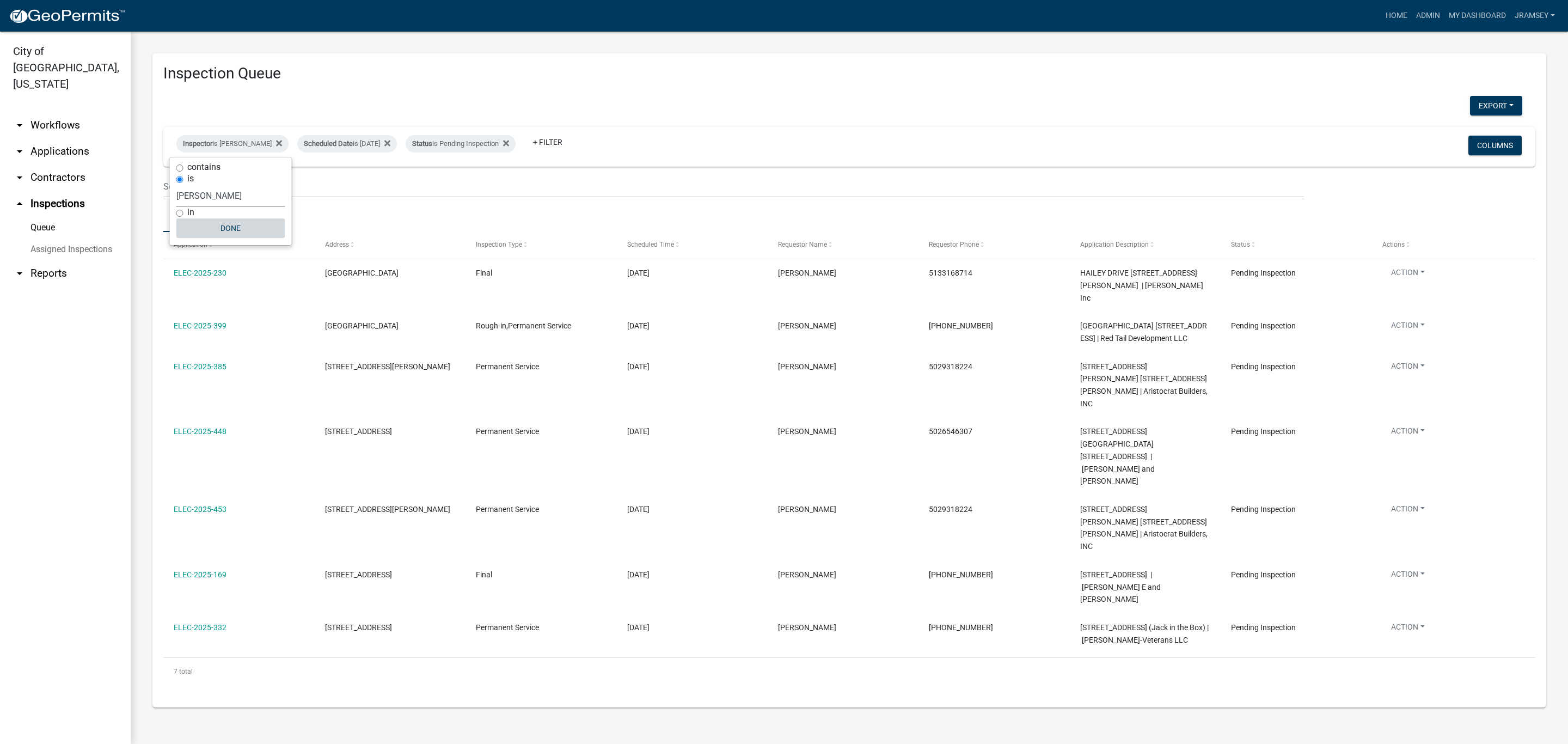
click at [240, 235] on button "Done" at bounding box center [230, 229] width 109 height 20
click at [263, 143] on div "Inspector is [PERSON_NAME]" at bounding box center [232, 144] width 112 height 17
click at [228, 199] on select "Select an option None [PERSON_NAME] [PERSON_NAME] [PERSON_NAME] [PERSON_NAME] […" at bounding box center [230, 196] width 109 height 22
select select "13c97fbc-c819-4cee-844a-0db3d3c4db95"
click at [178, 184] on select "Select an option None [PERSON_NAME] [PERSON_NAME] [PERSON_NAME] [PERSON_NAME] […" at bounding box center [230, 196] width 109 height 22
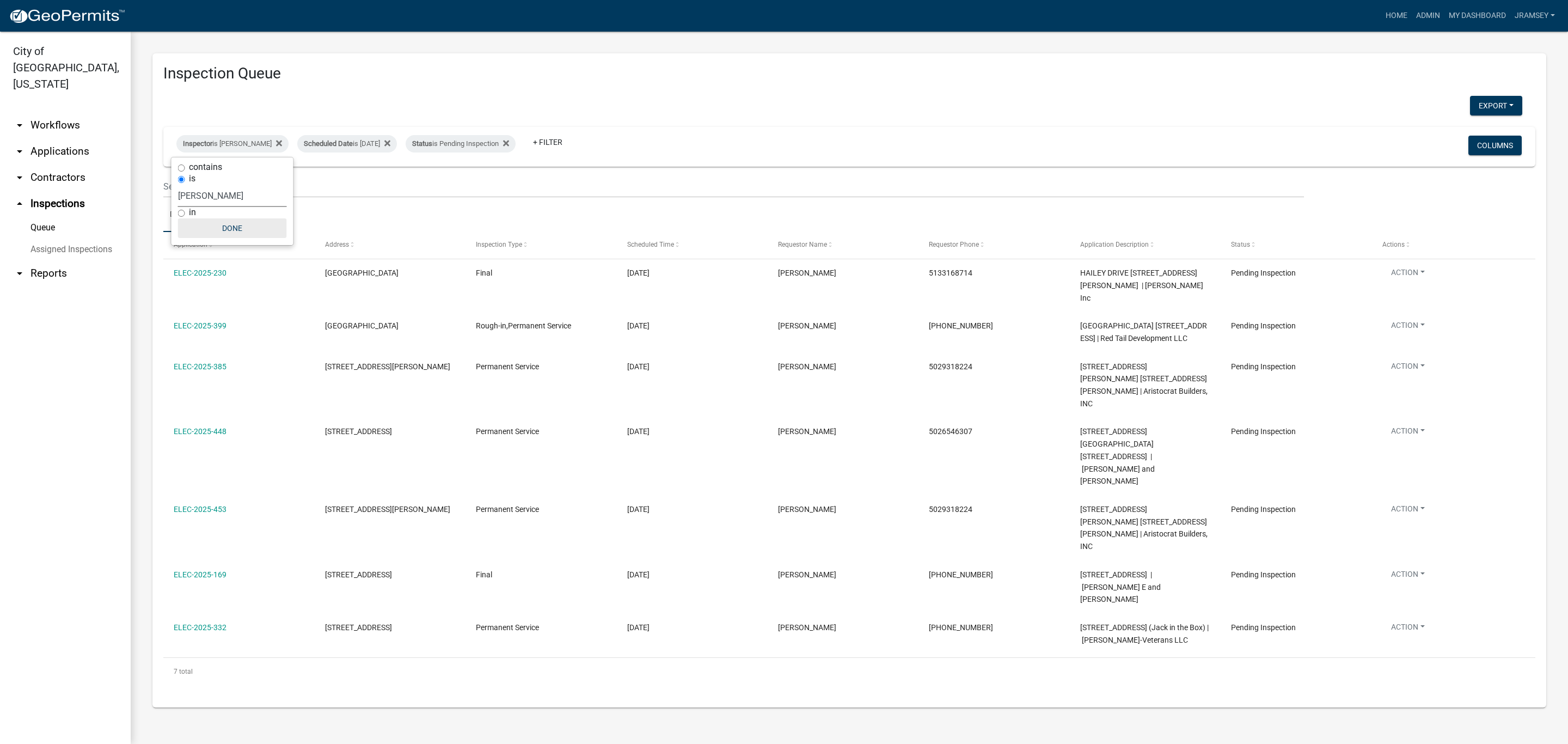
select select "2: 50"
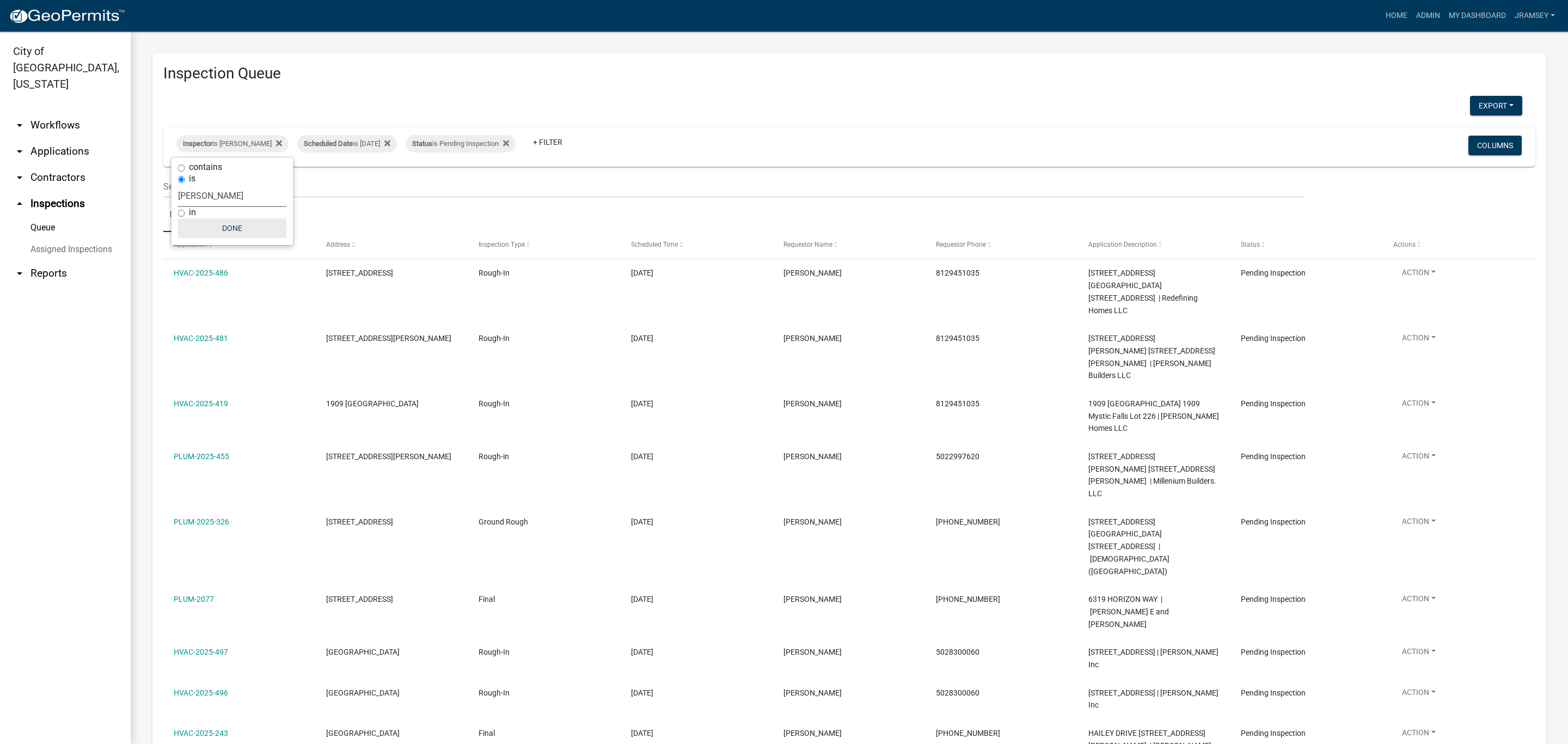
click at [241, 229] on button "Done" at bounding box center [232, 229] width 109 height 20
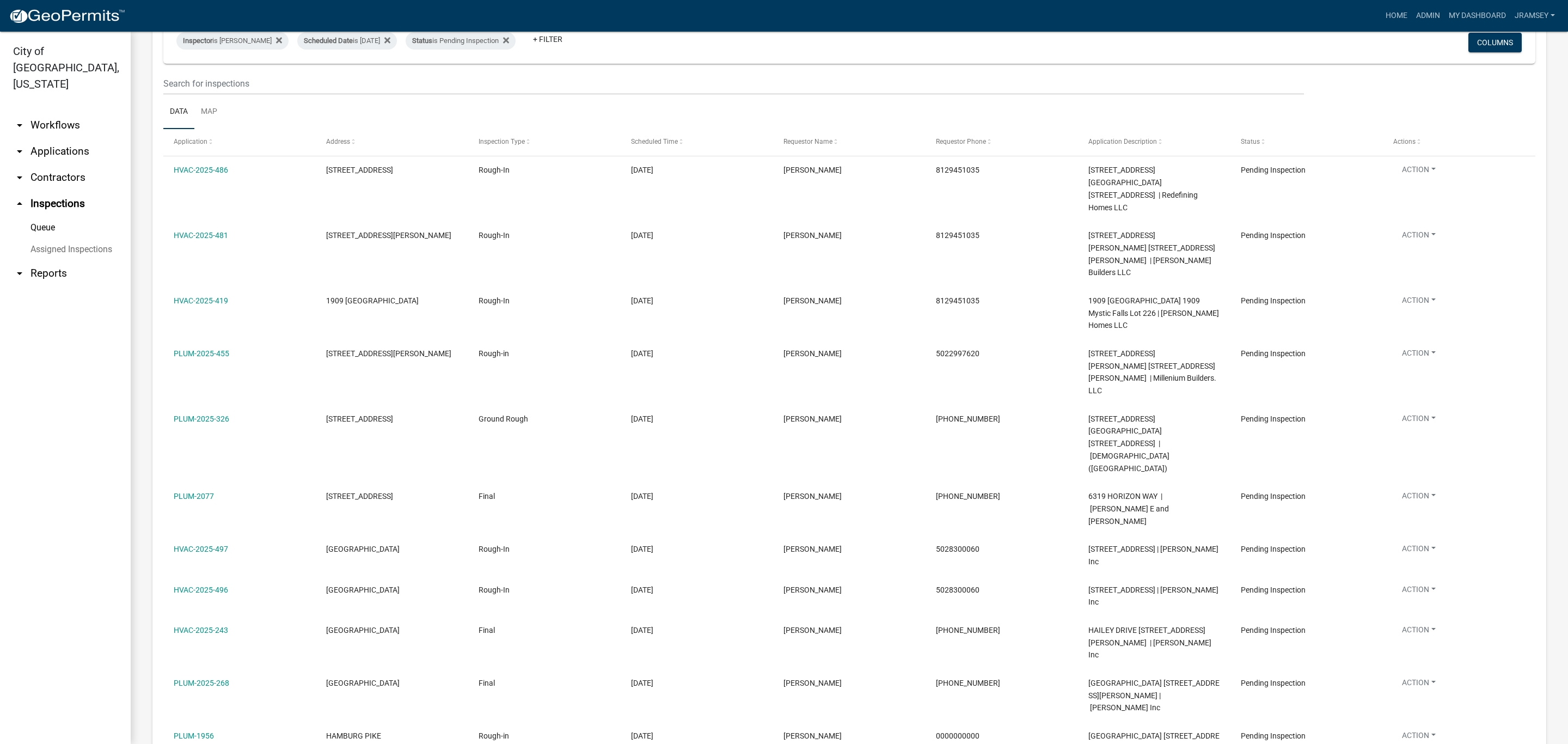
scroll to position [78, 0]
